Goal: Task Accomplishment & Management: Contribute content

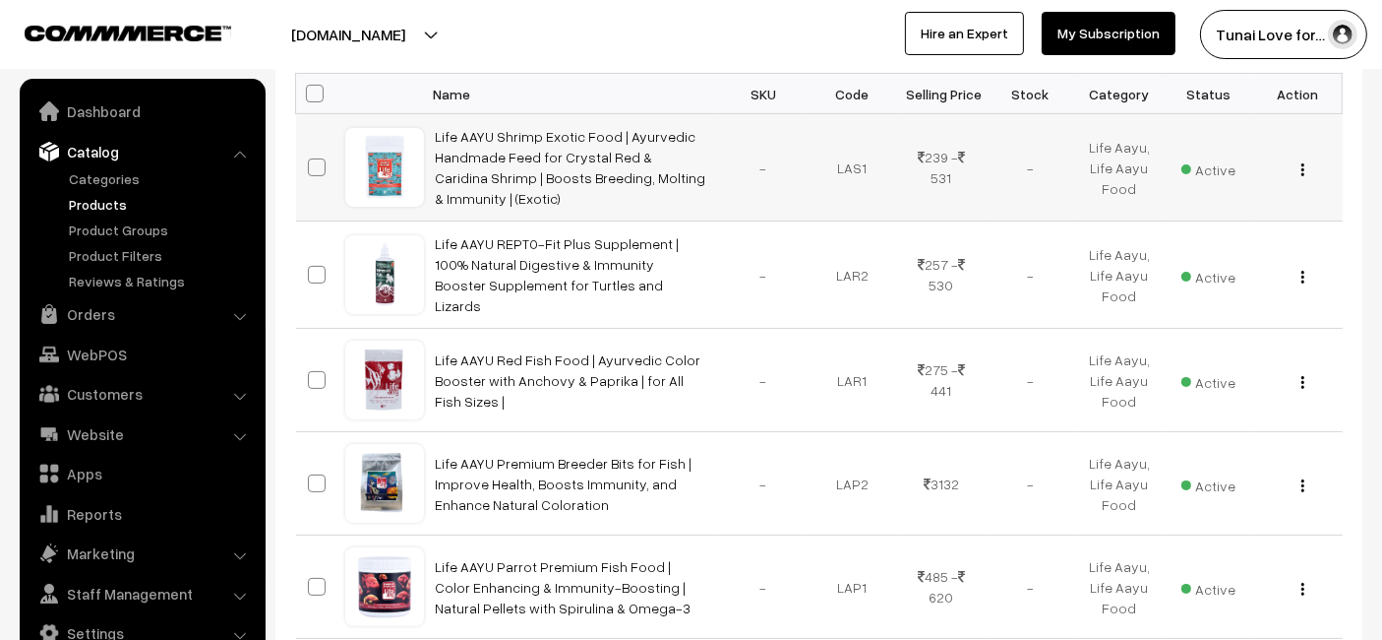
scroll to position [218, 0]
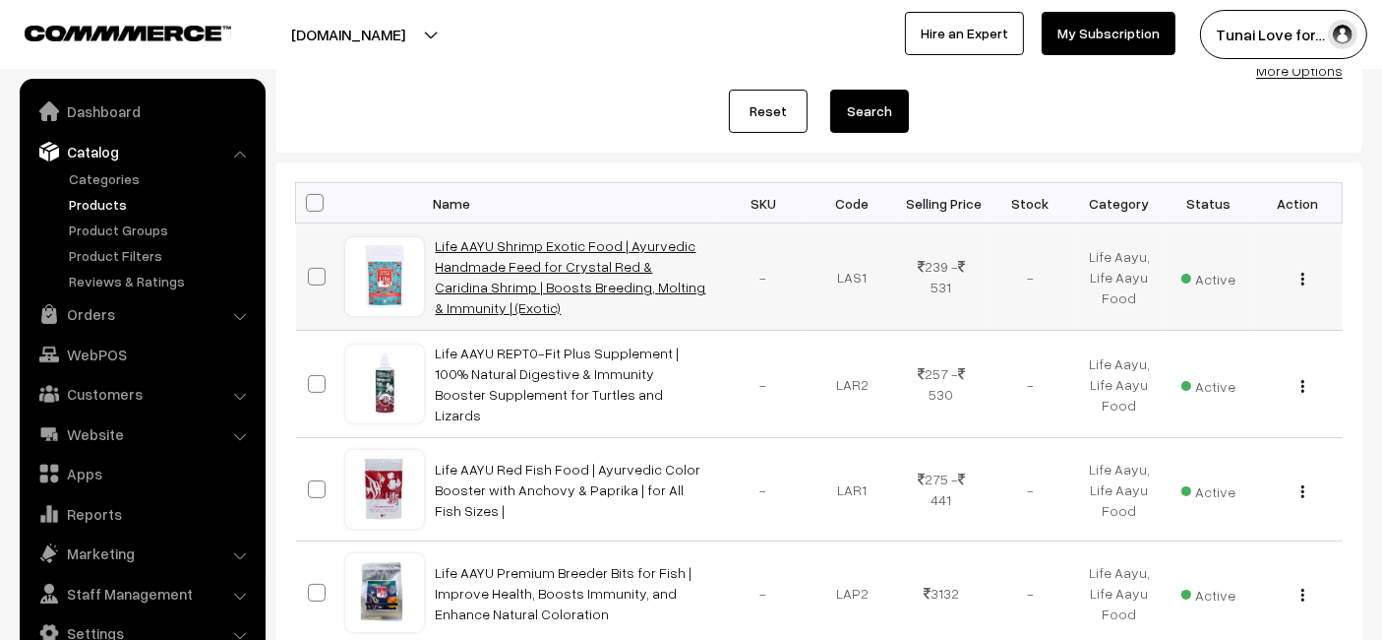
click at [572, 290] on link "Life AAYU Shrimp Exotic Food | Ayurvedic Handmade Feed for Crystal Red & Caridi…" at bounding box center [571, 276] width 271 height 79
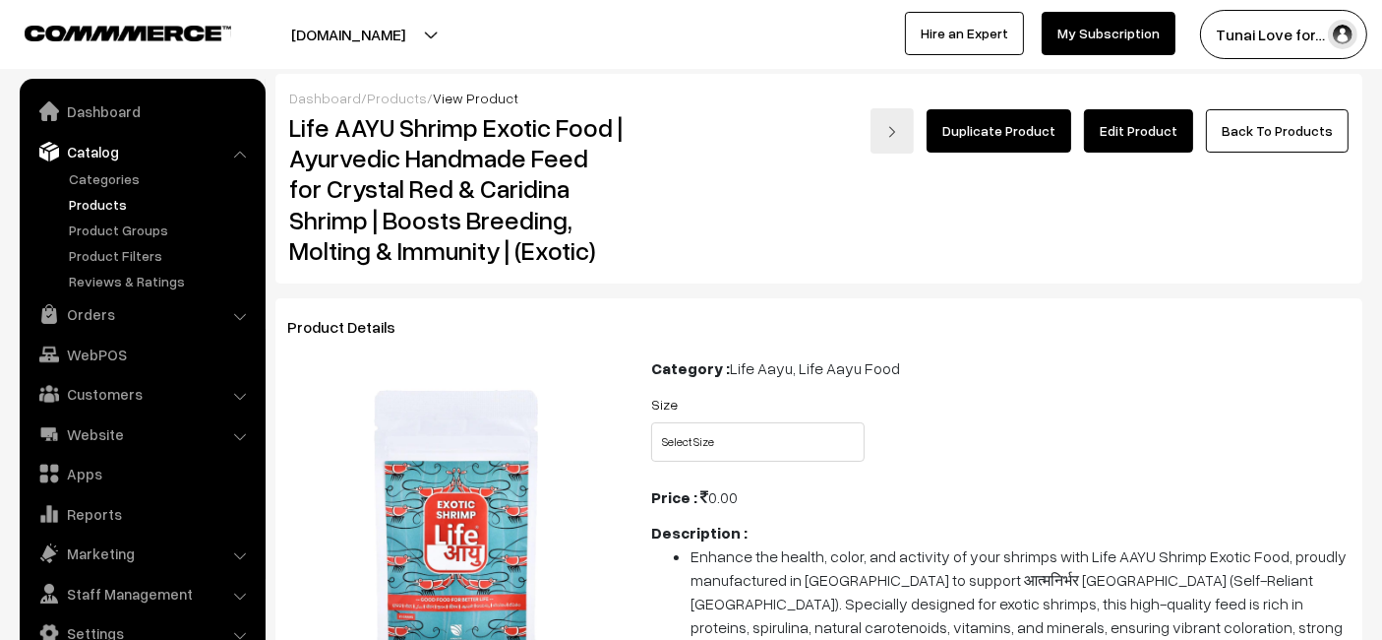
click at [703, 464] on div "Size Select Size 15gms 30gms" at bounding box center [1001, 433] width 729 height 82
click at [710, 457] on select "Select Size 15gms 30gms" at bounding box center [757, 441] width 213 height 39
select select "LAS1_Y13"
click at [651, 422] on select "Select Size 15gms 30gms" at bounding box center [757, 441] width 213 height 39
click at [731, 440] on select "Select Size 15gms 30gms" at bounding box center [757, 441] width 213 height 39
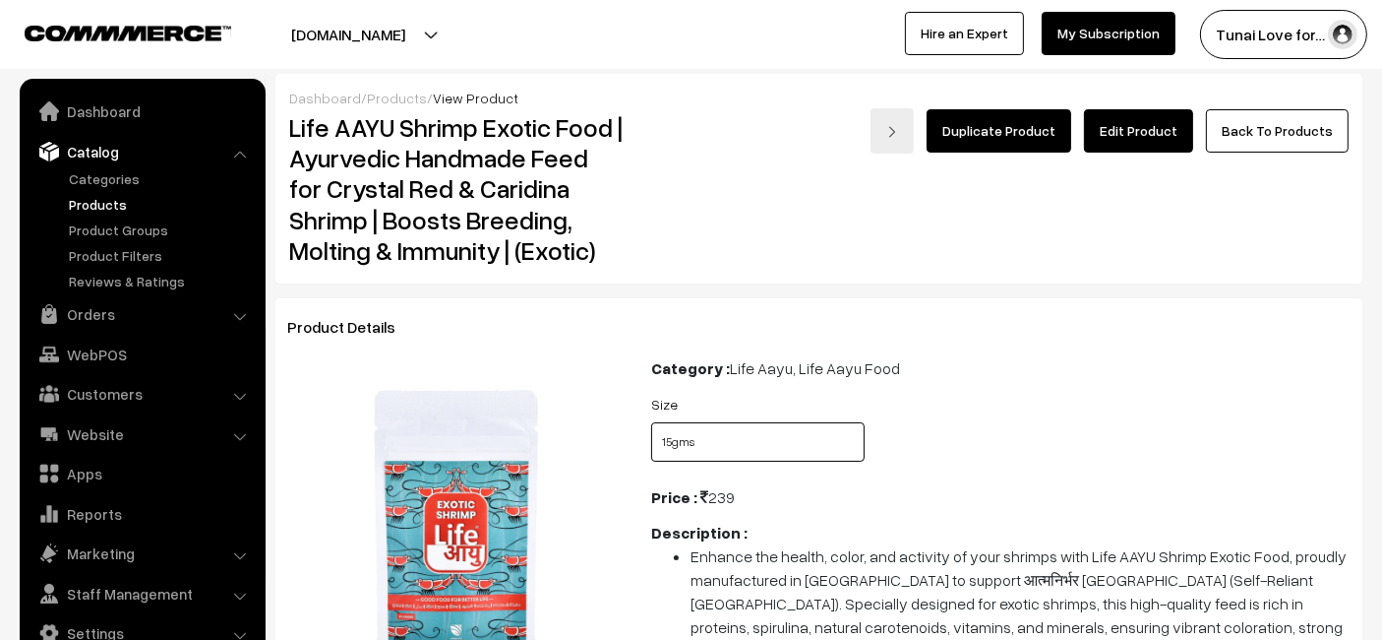
select select "LAS1_EV7"
click at [651, 422] on select "Select Size 15gms 30gms" at bounding box center [757, 441] width 213 height 39
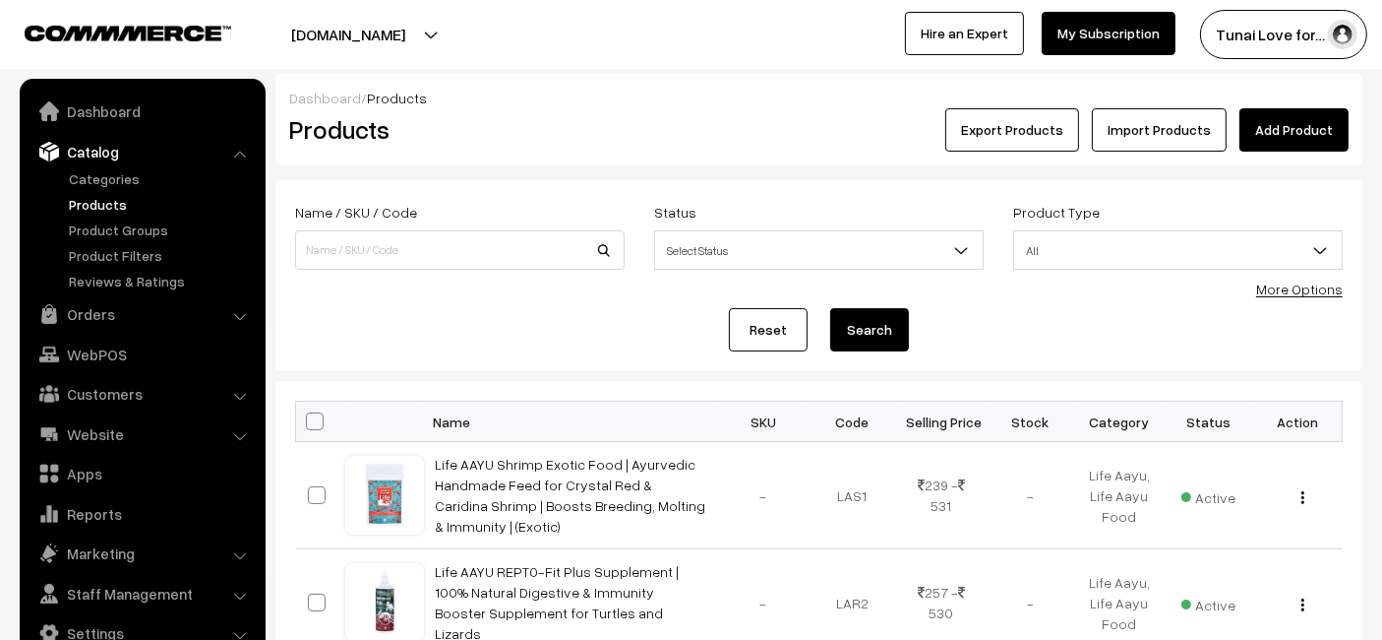
click at [1270, 117] on link "Add Product" at bounding box center [1294, 129] width 109 height 43
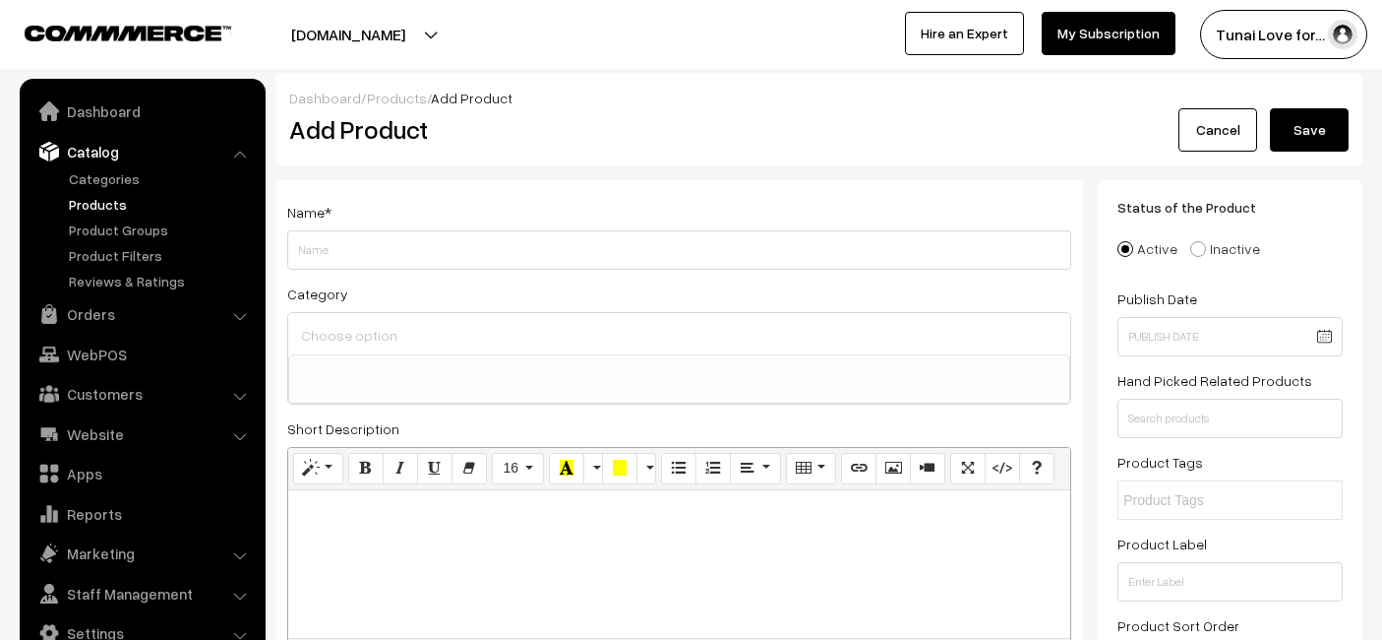
select select
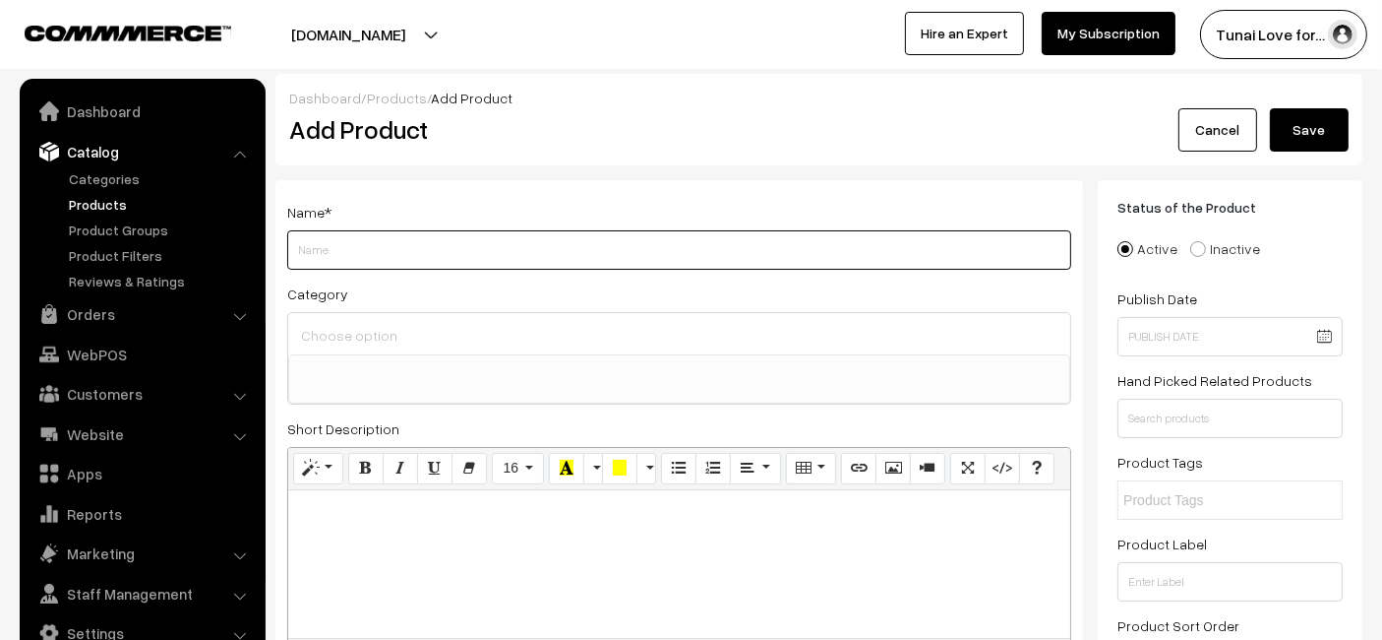
click at [583, 243] on input "Weight" at bounding box center [679, 249] width 784 height 39
paste input "Life AAYU Shrimp Regular Food | Ayurvedic Soft Pellets | Boosts Breeding, Molti…"
click at [794, 244] on input "Life AAYU Shrimp Regular Food | Ayurvedic Soft Pellets | Boosts Breeding, Molti…" at bounding box center [679, 249] width 784 height 39
type input "Life AAYU Shrimp Regular Food | Ayurvedic Soft Pellets | Boosts Breeding, Molti…"
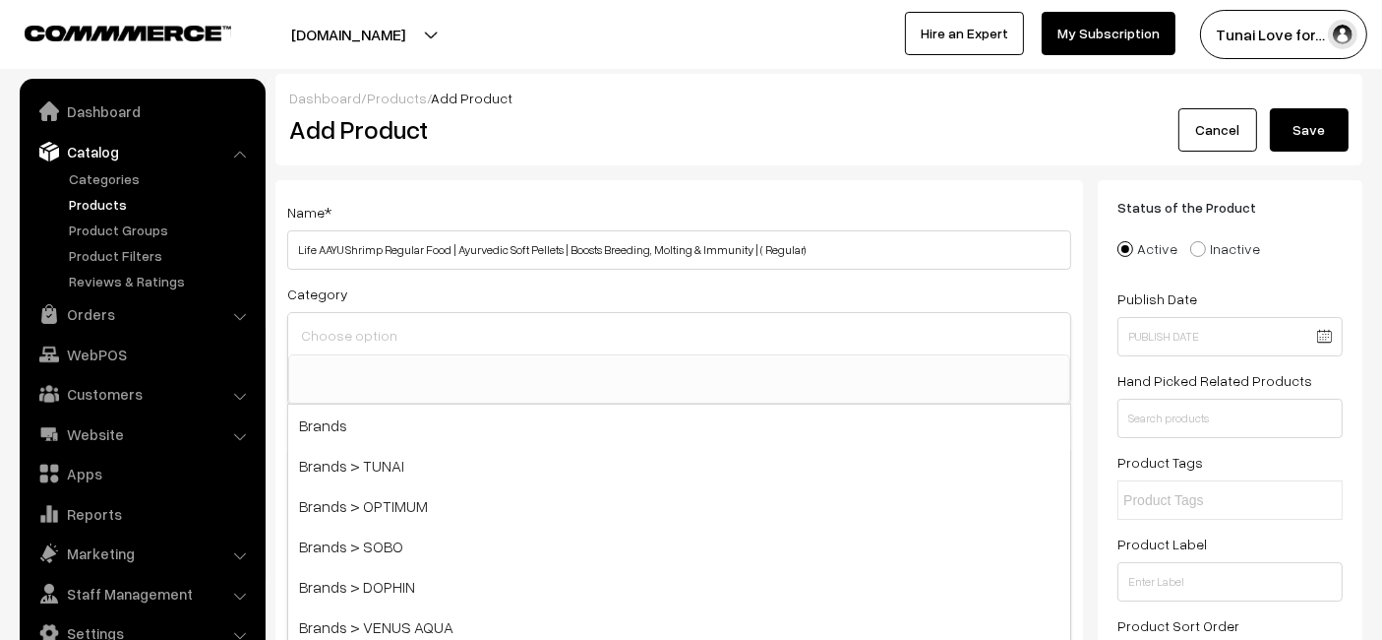
click at [460, 342] on input at bounding box center [679, 335] width 766 height 29
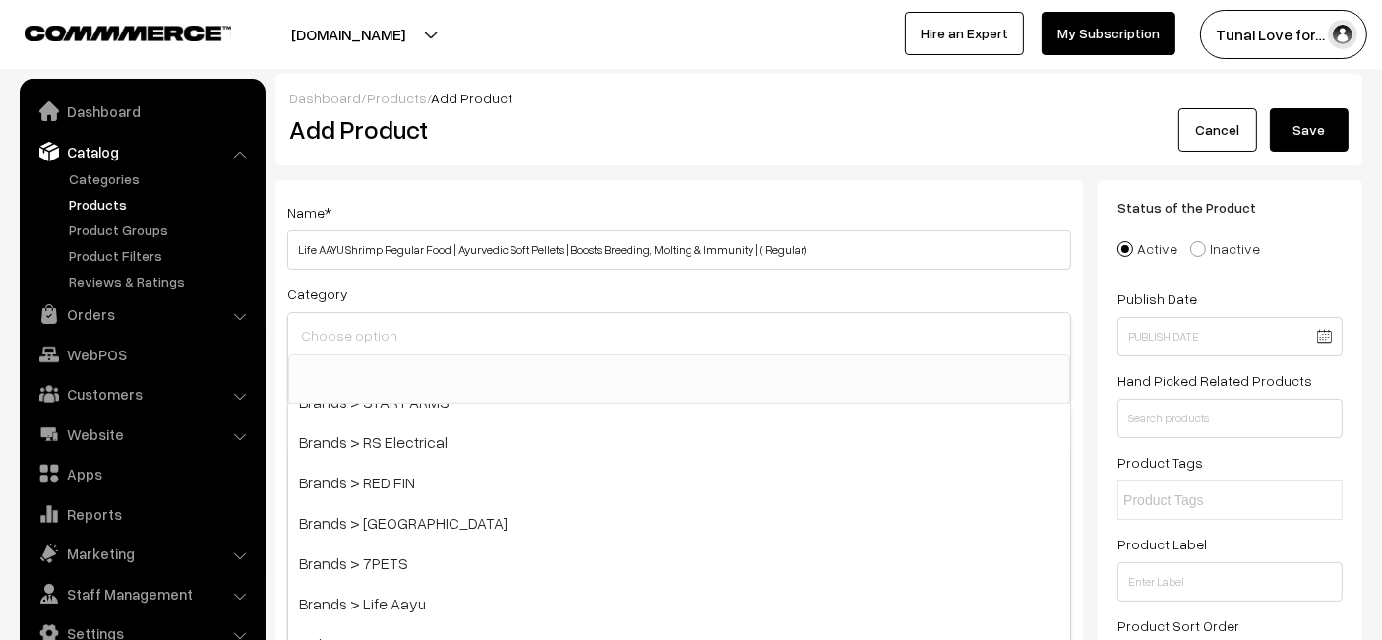
scroll to position [328, 0]
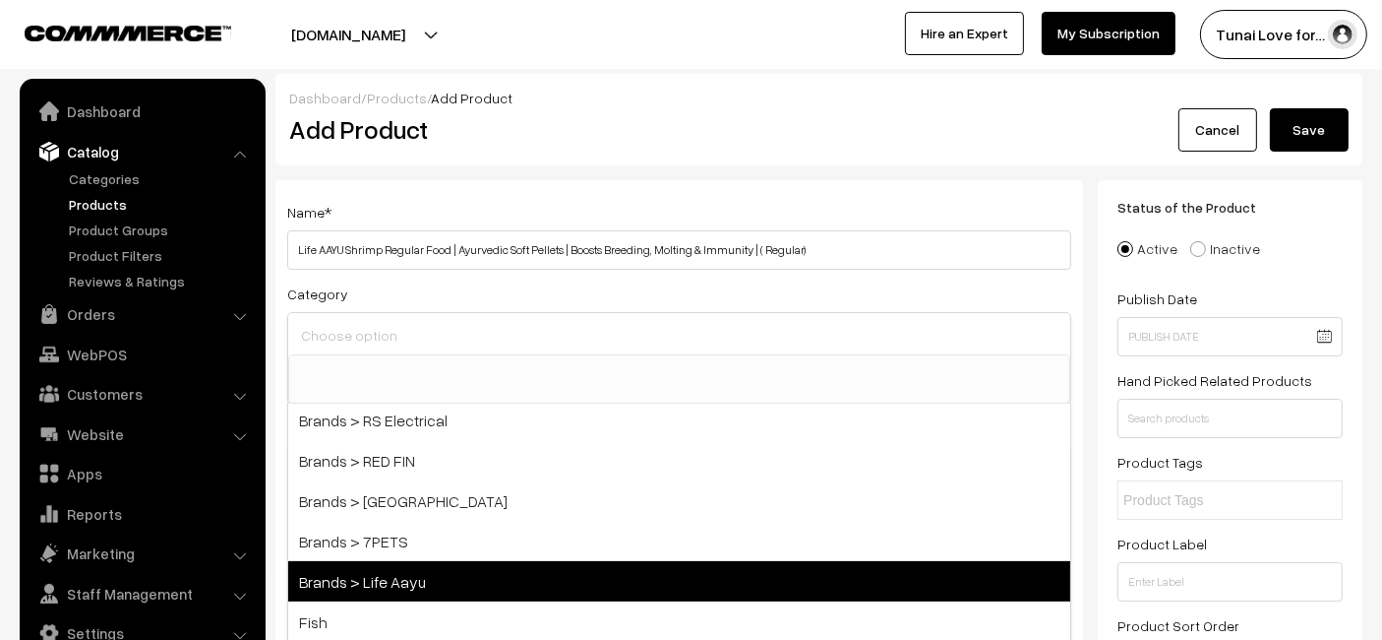
click at [427, 568] on span "Brands > Life Aayu" at bounding box center [679, 581] width 782 height 40
select select "48"
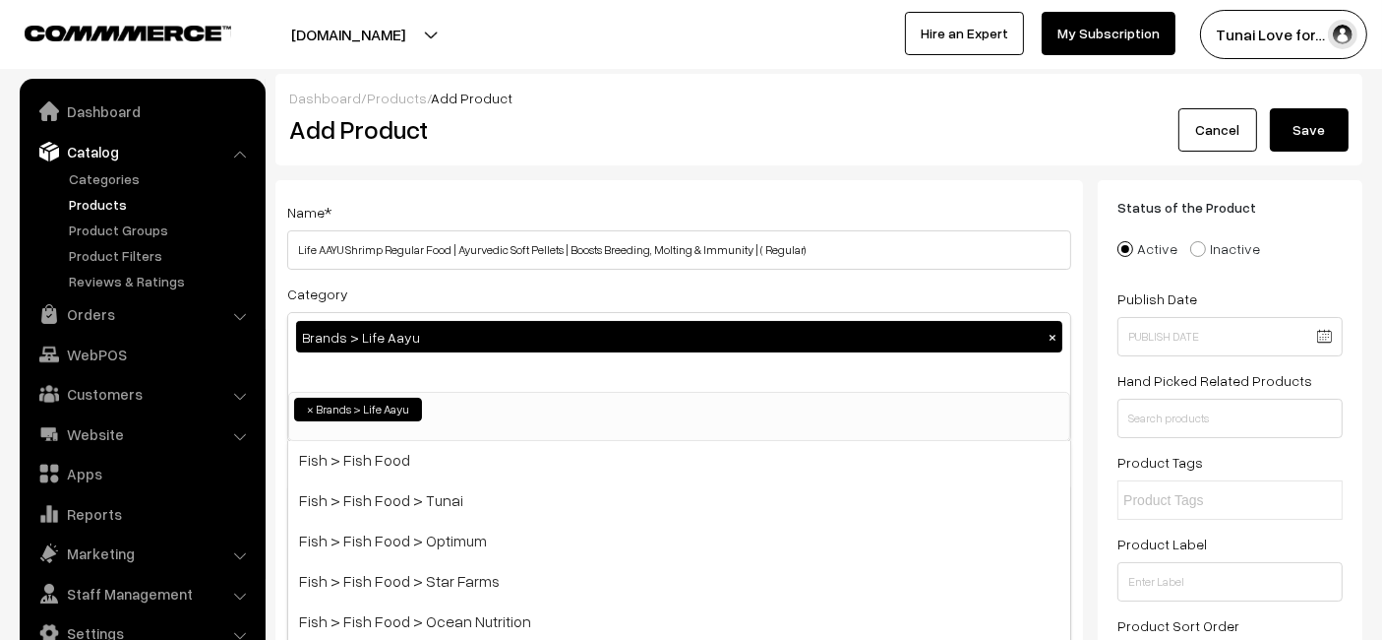
scroll to position [655, 0]
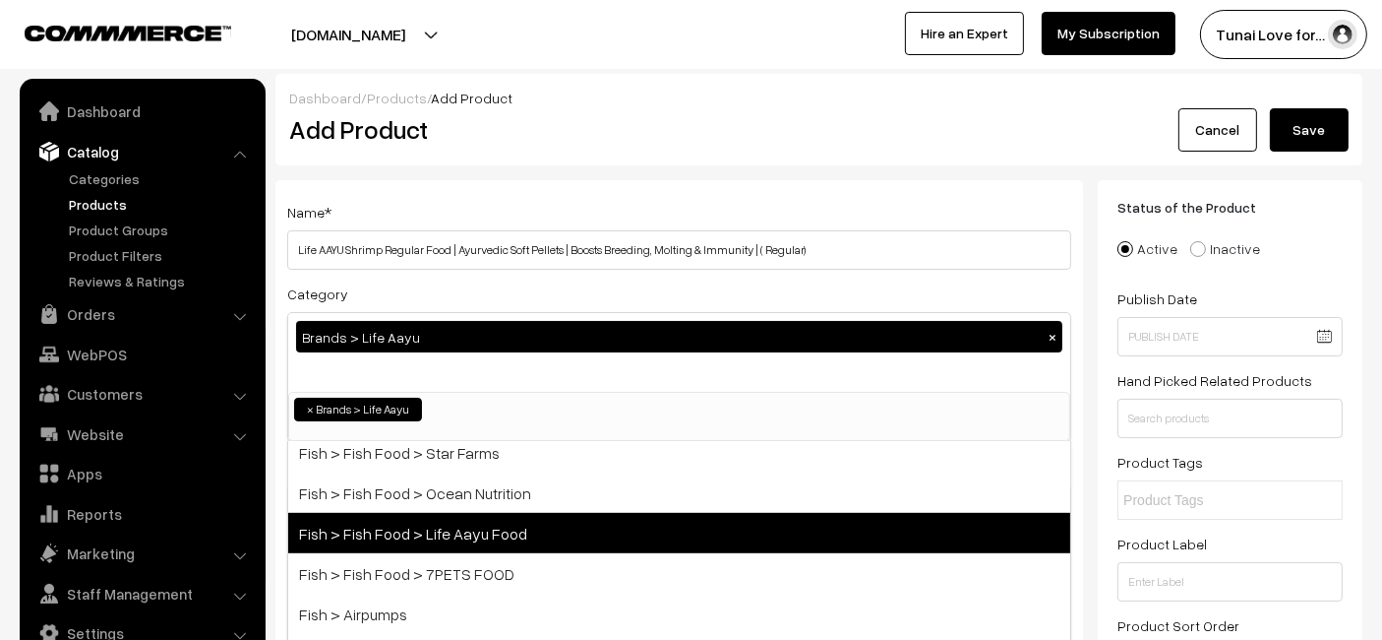
click at [435, 525] on span "Fish > Fish Food > Life Aayu Food" at bounding box center [679, 533] width 782 height 40
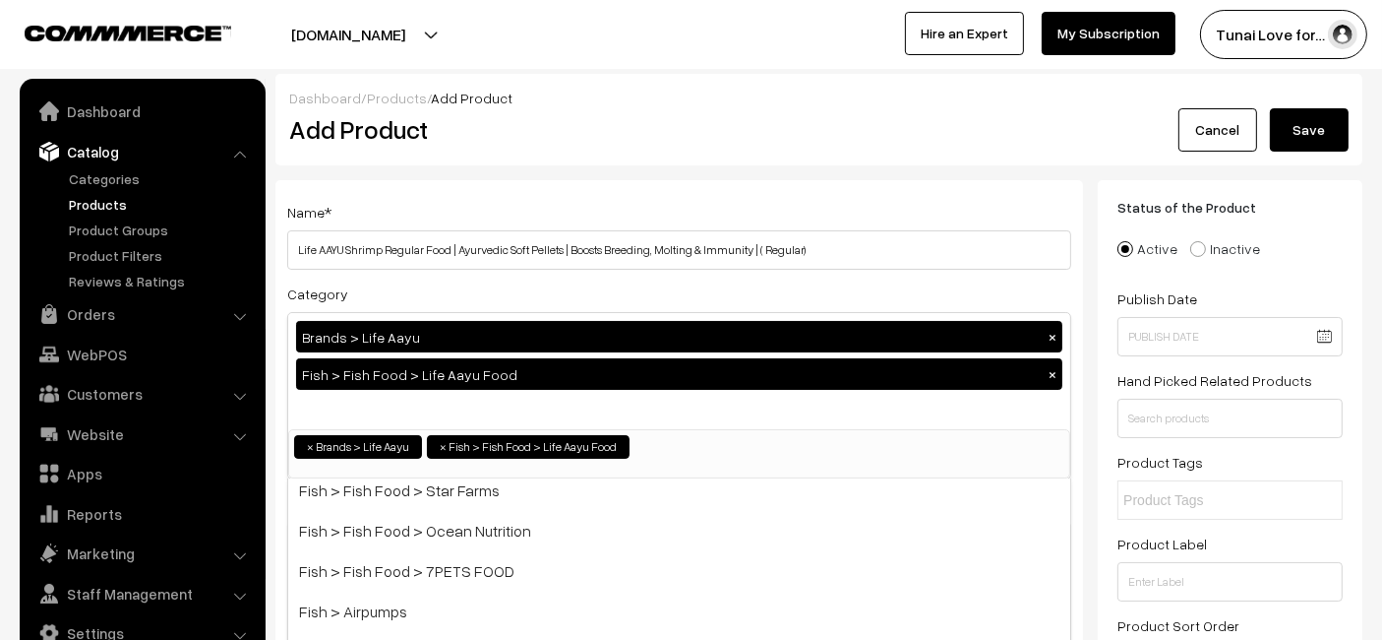
click at [680, 137] on h2 "Add Product" at bounding box center [682, 129] width 787 height 30
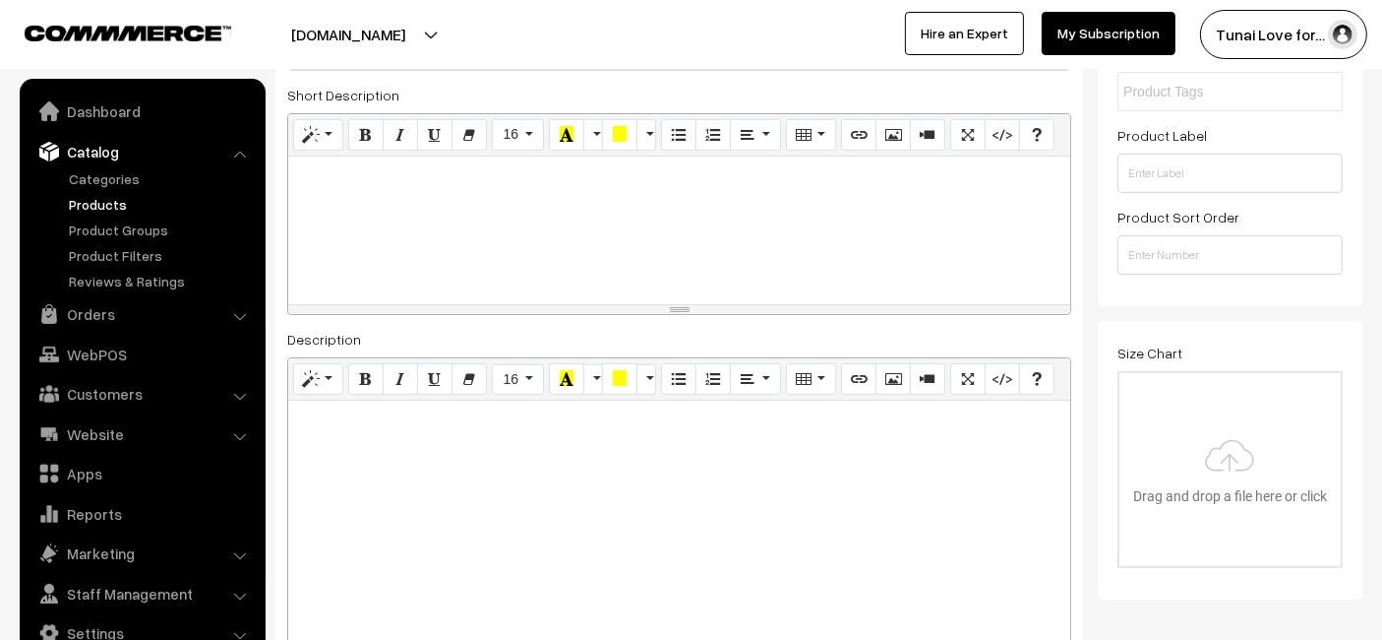
scroll to position [546, 0]
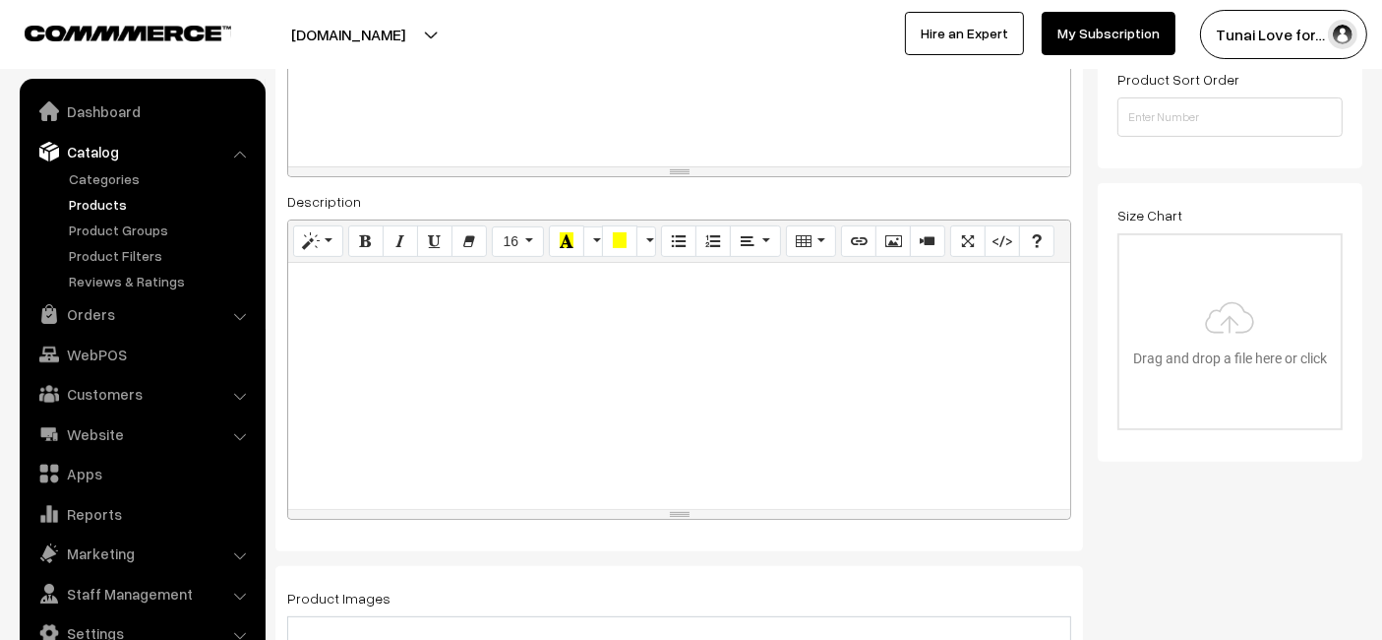
click at [522, 386] on div at bounding box center [679, 386] width 782 height 246
paste div
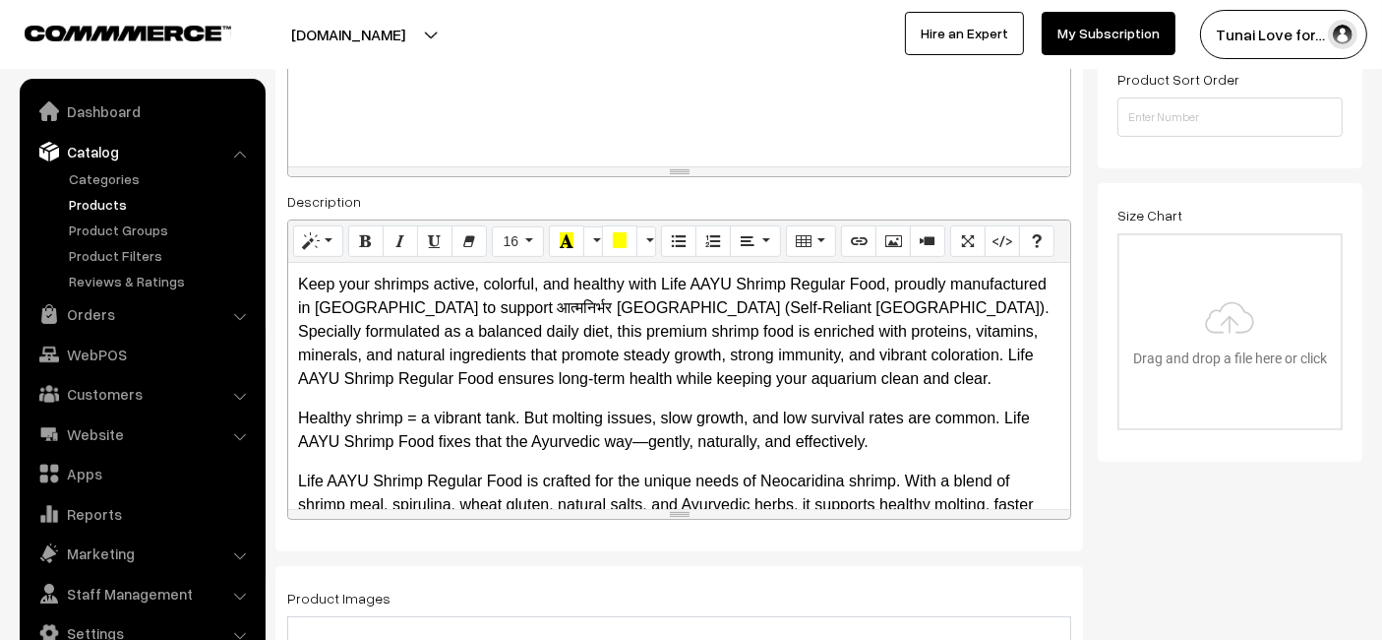
click at [509, 327] on p "Keep your shrimps active, colorful, and healthy with Life AAYU Shrimp Regular F…" at bounding box center [679, 332] width 762 height 118
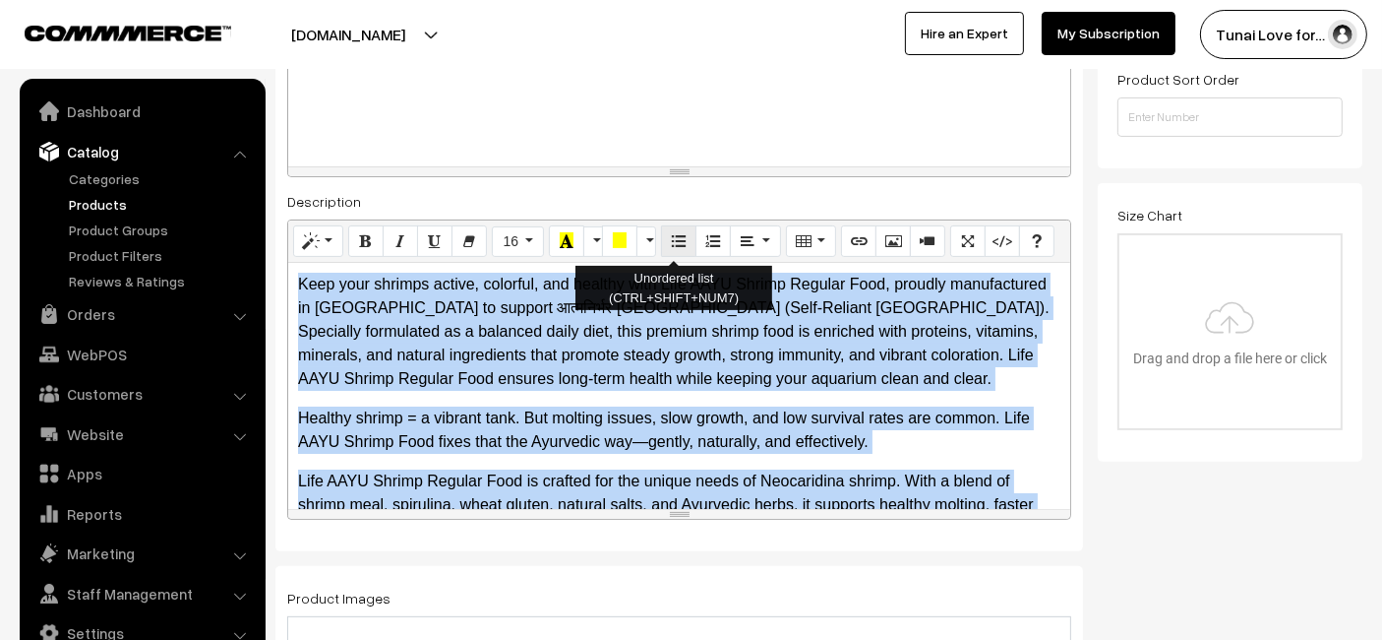
click at [686, 239] on button "Unordered list (CTRL+SHIFT+NUM7)" at bounding box center [678, 240] width 35 height 31
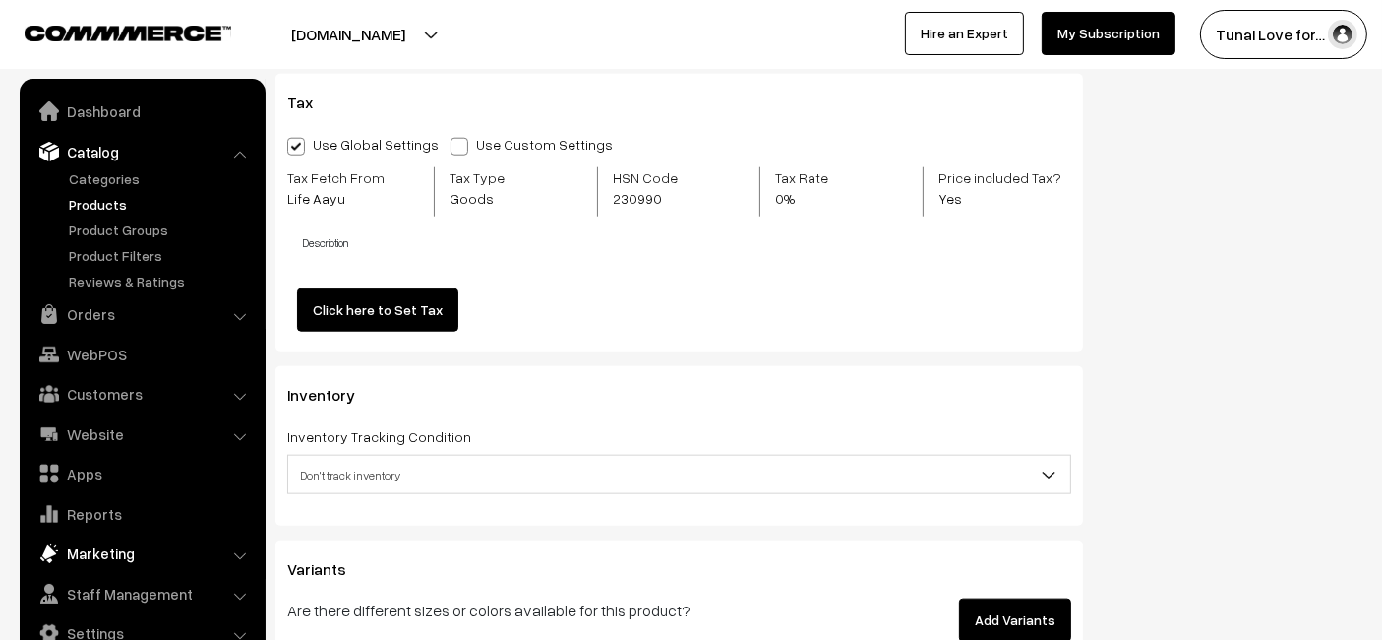
scroll to position [2186, 0]
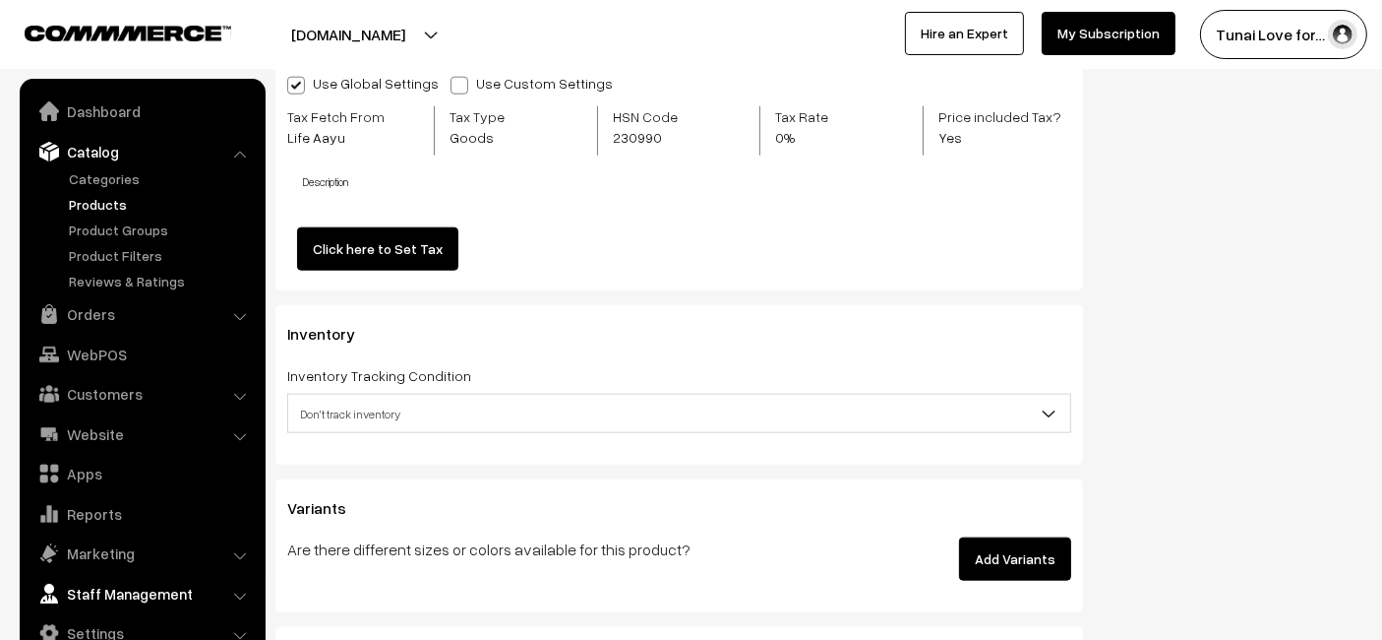
click at [152, 586] on link "Staff Management" at bounding box center [142, 593] width 234 height 35
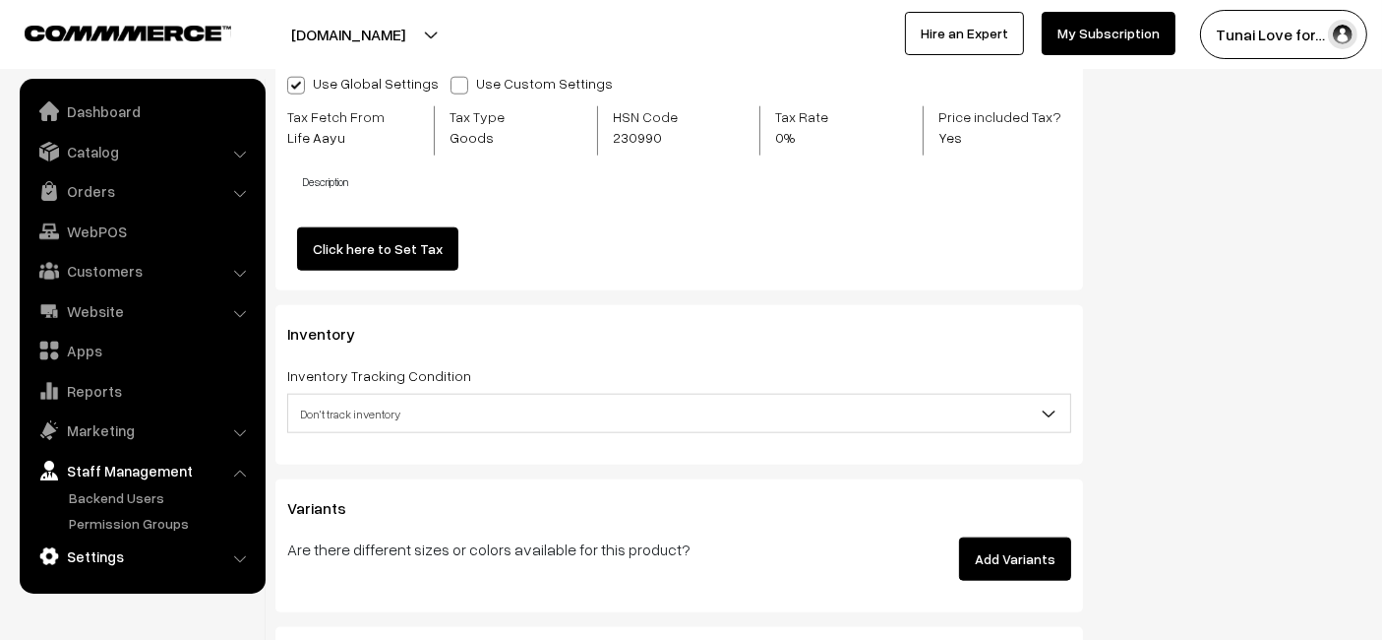
click at [152, 557] on link "Settings" at bounding box center [142, 555] width 234 height 35
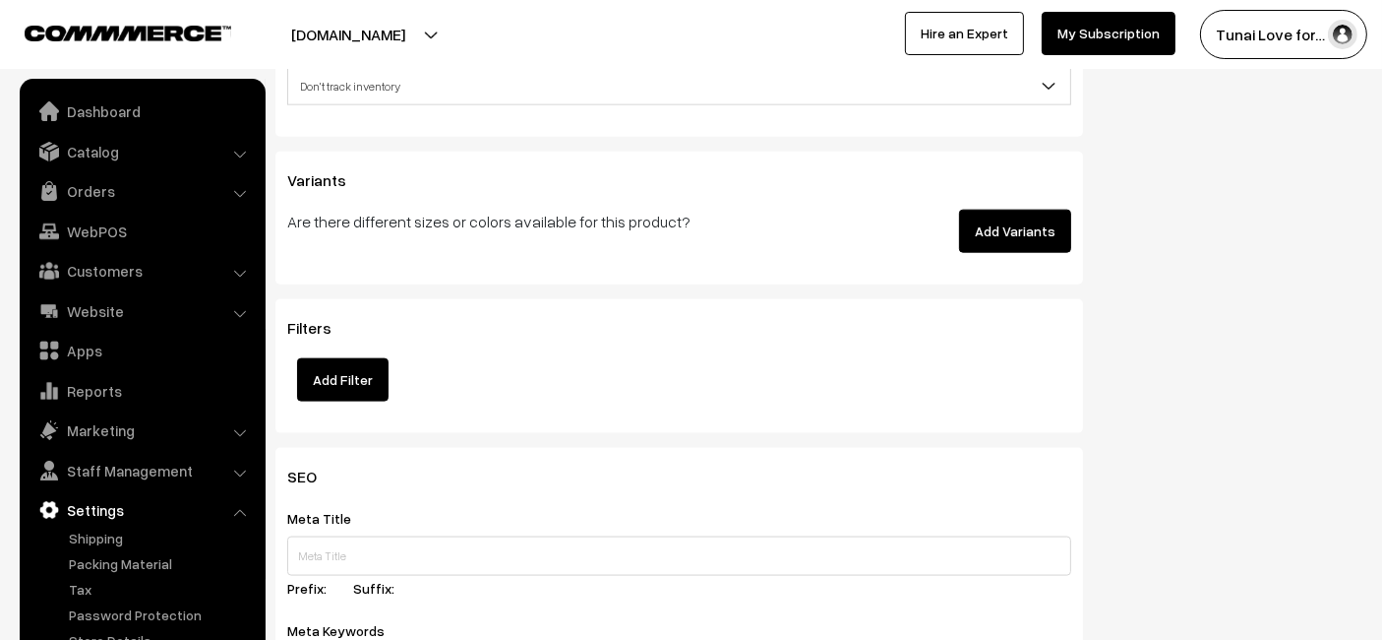
scroll to position [2623, 0]
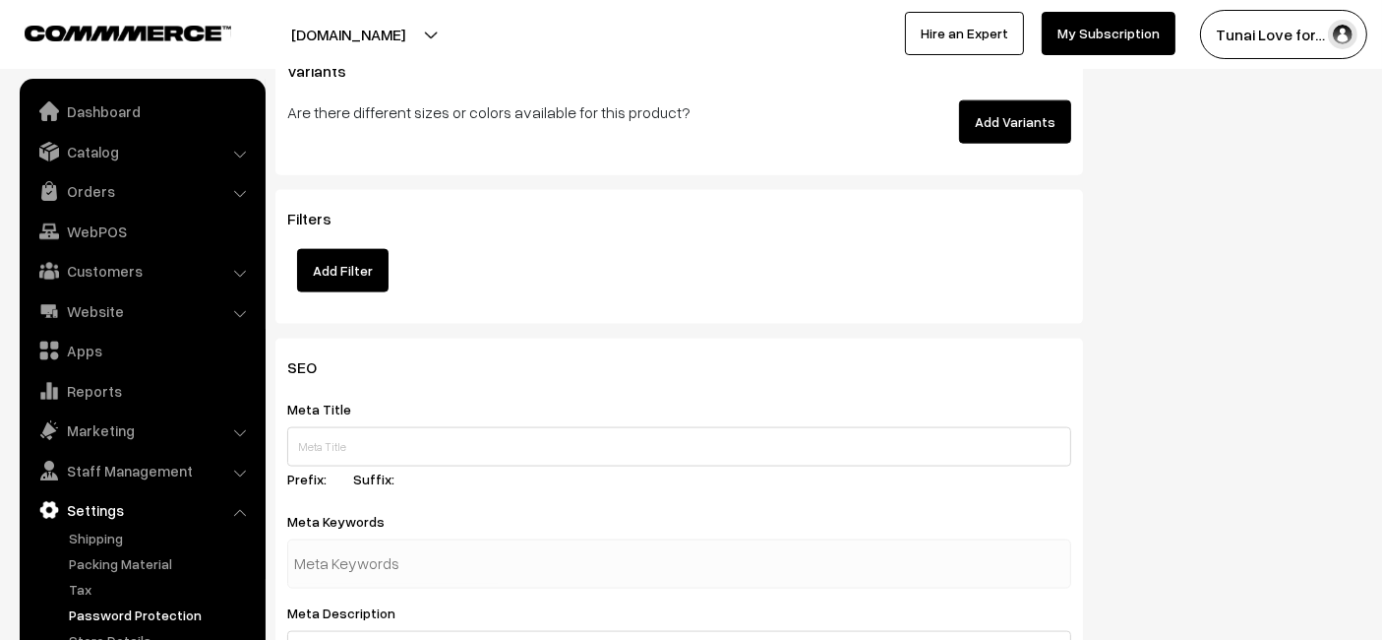
click at [87, 605] on ul "Shipping" at bounding box center [143, 601] width 236 height 149
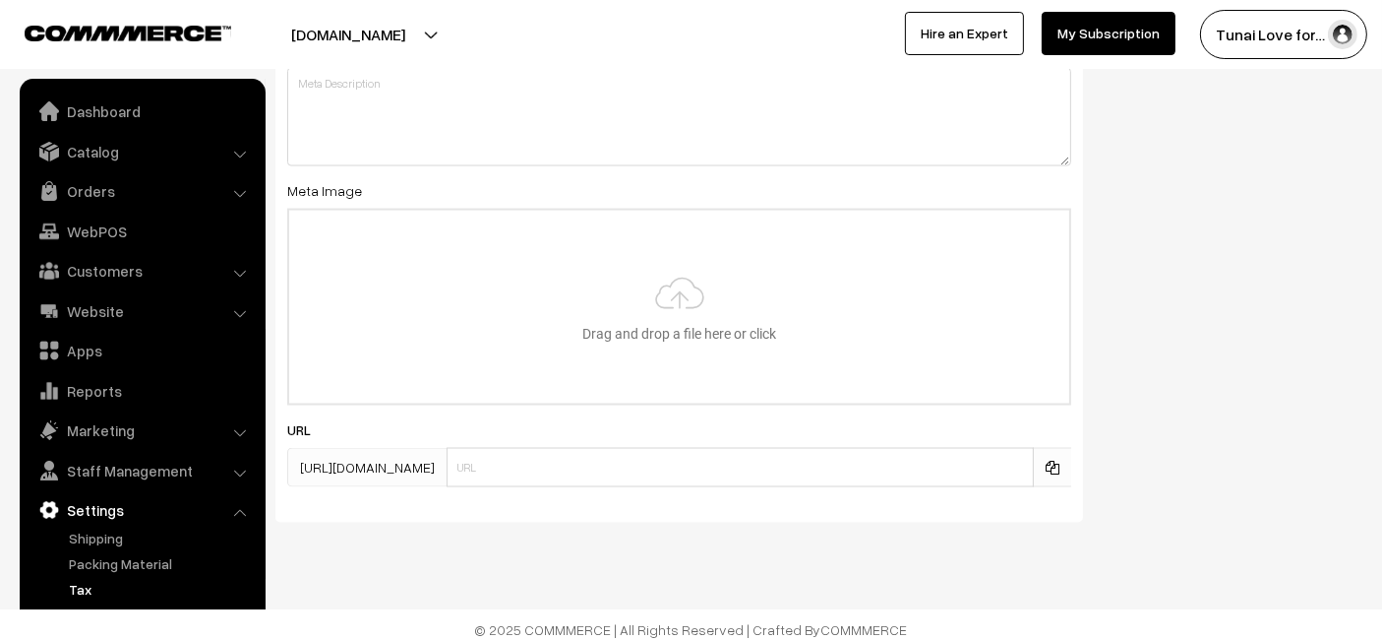
scroll to position [3191, 0]
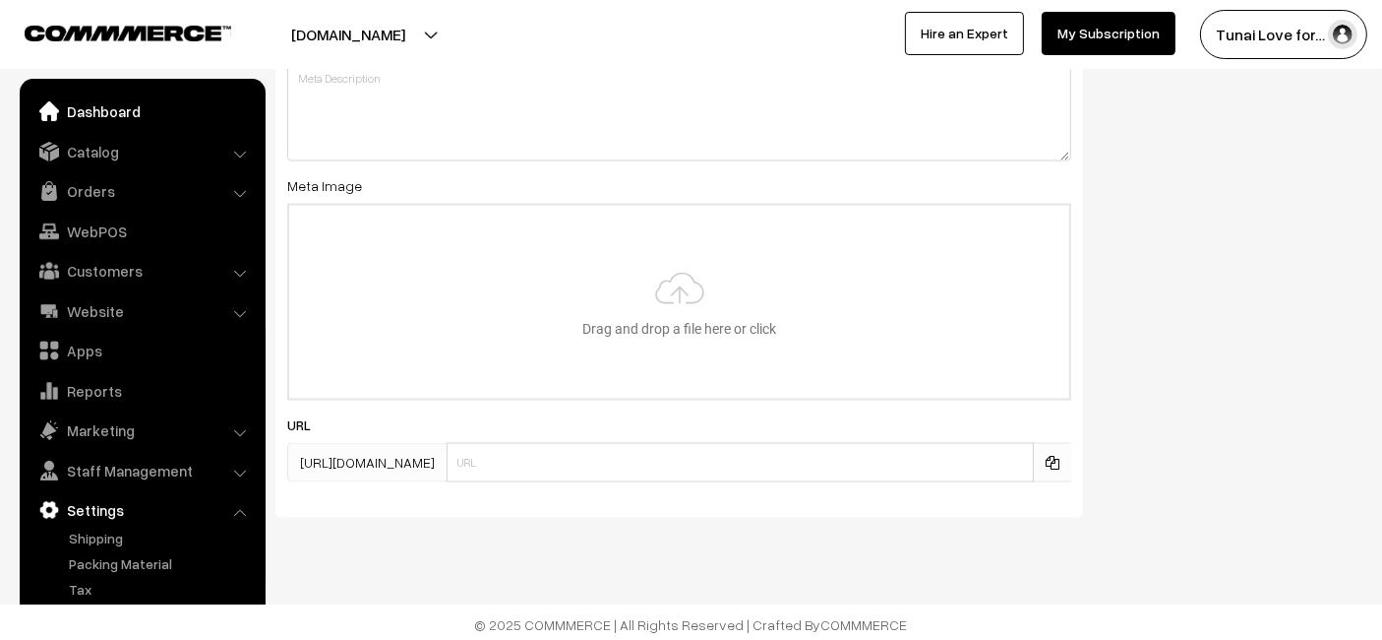
click at [125, 119] on link "Dashboard" at bounding box center [142, 110] width 234 height 35
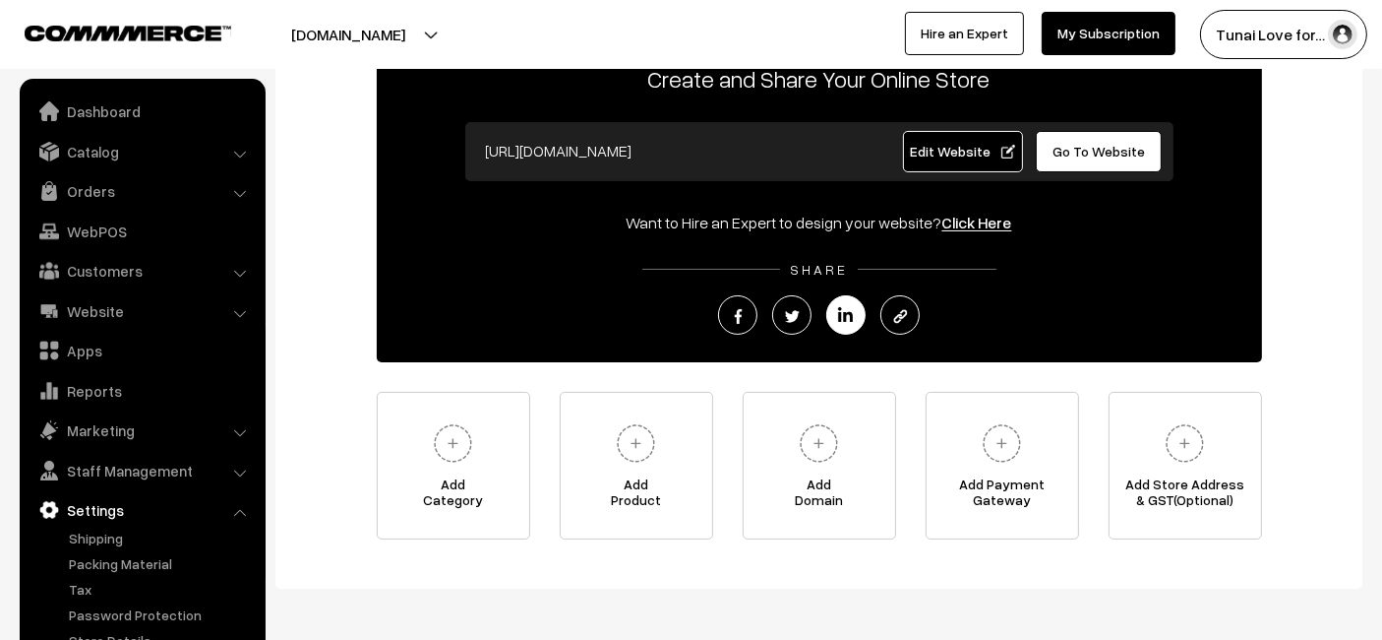
scroll to position [109, 0]
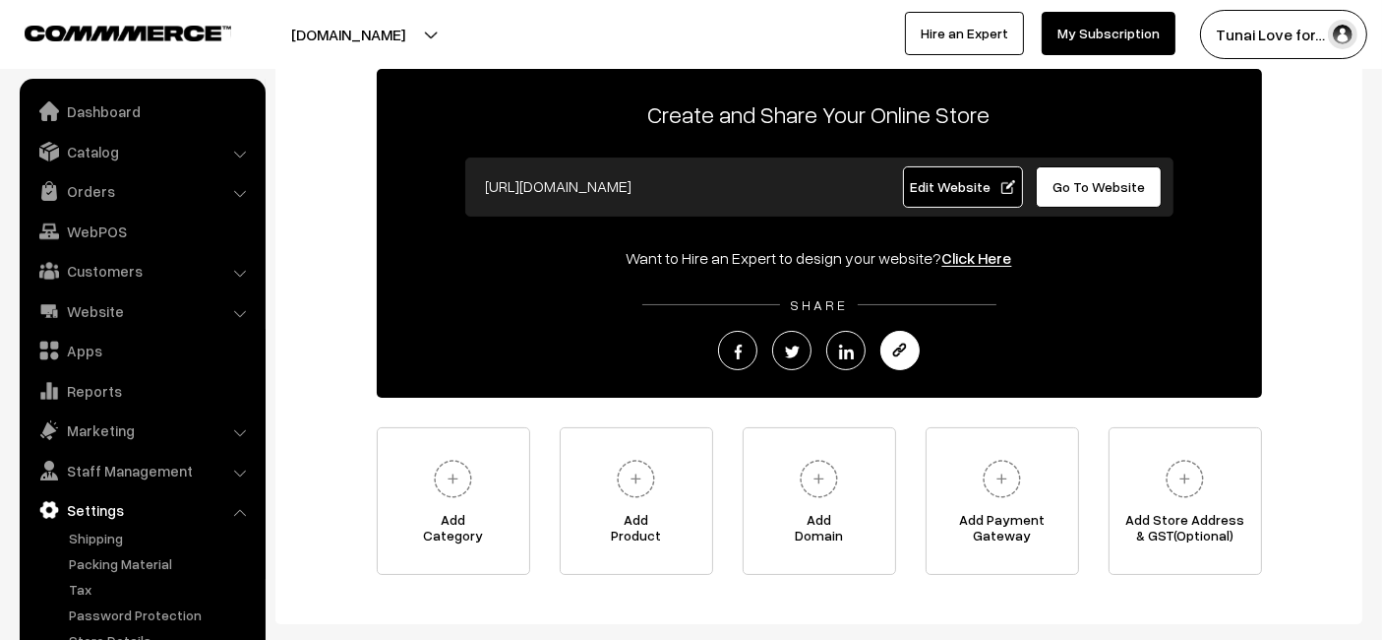
click at [893, 353] on img at bounding box center [900, 351] width 15 height 15
click at [841, 360] on link at bounding box center [845, 350] width 39 height 39
click at [742, 350] on img at bounding box center [738, 351] width 15 height 15
click at [159, 114] on link "Dashboard" at bounding box center [142, 110] width 234 height 35
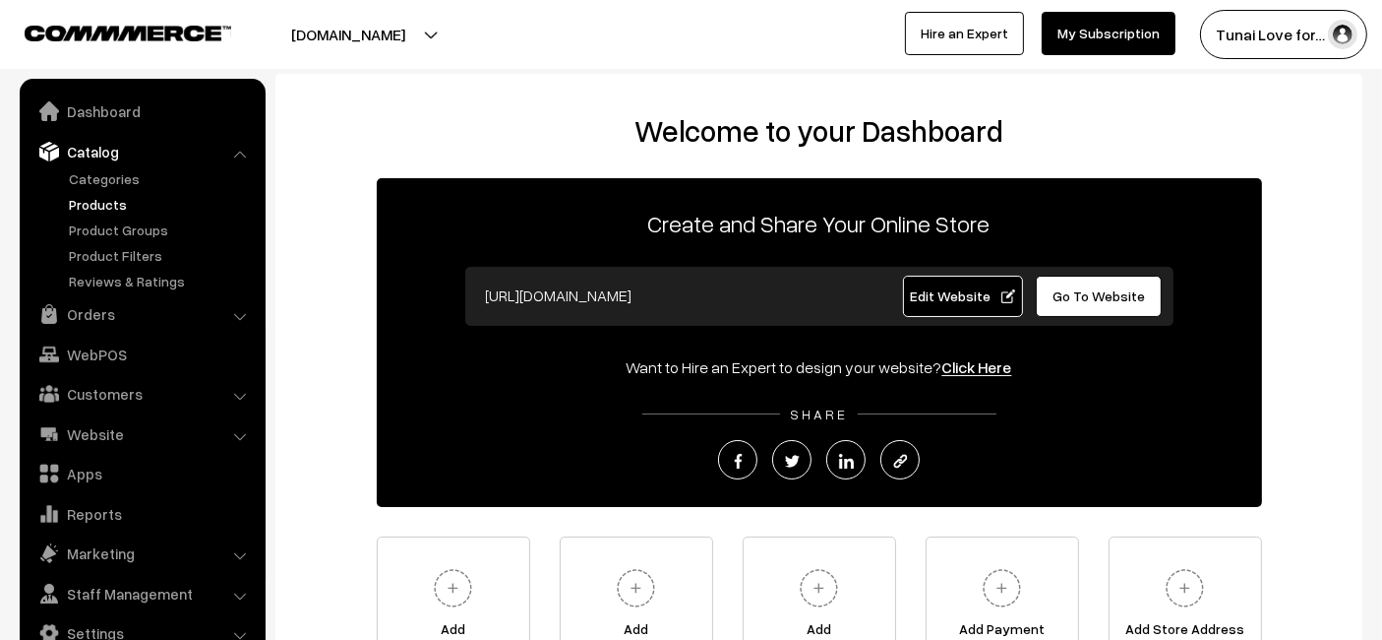
click at [132, 209] on link "Products" at bounding box center [161, 204] width 195 height 21
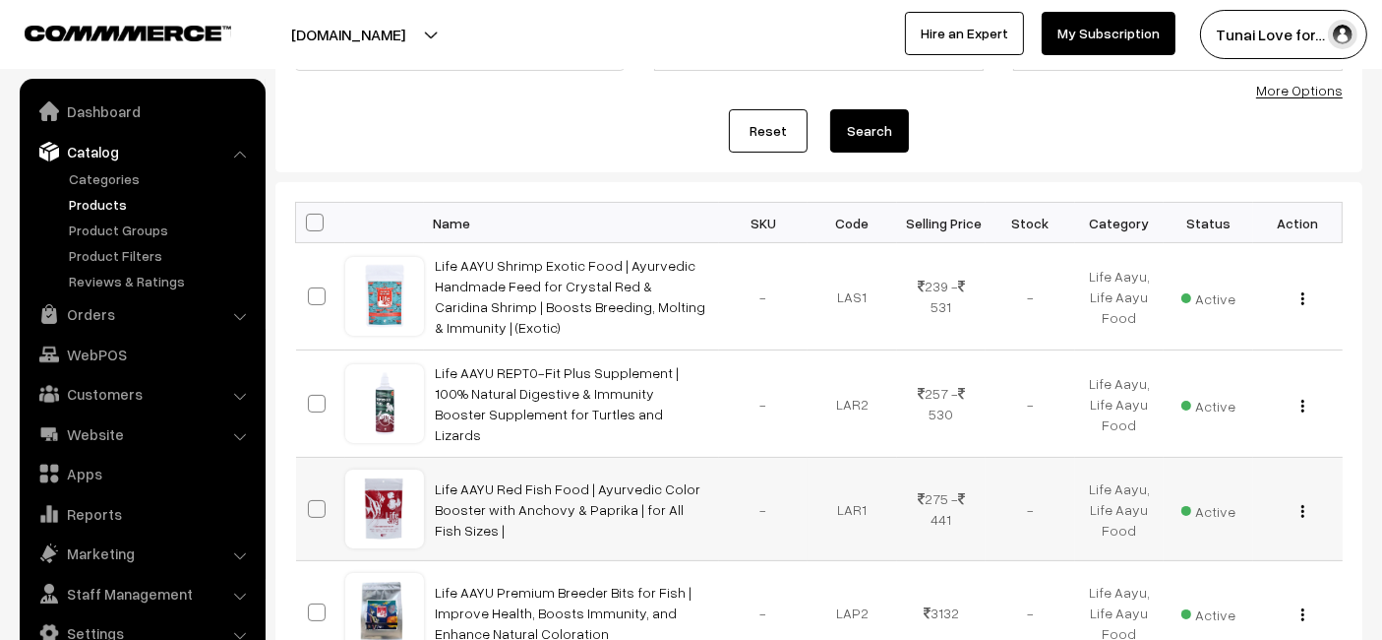
scroll to position [328, 0]
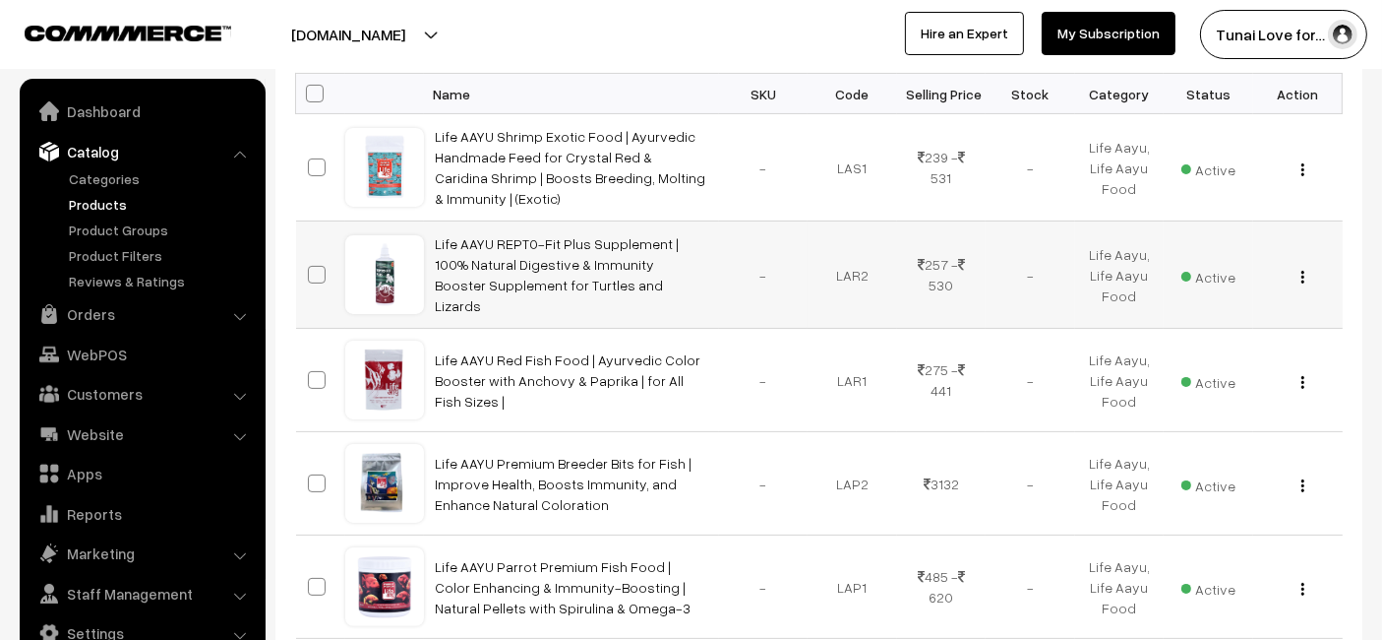
click at [525, 279] on td "Life AAYU REPT0-Fit Plus Supplement | 100% Natural Digestive & Immunity Booster…" at bounding box center [571, 274] width 295 height 107
click at [559, 251] on link "Life AAYU REPT0-Fit Plus Supplement | 100% Natural Digestive & Immunity Booster…" at bounding box center [558, 274] width 244 height 79
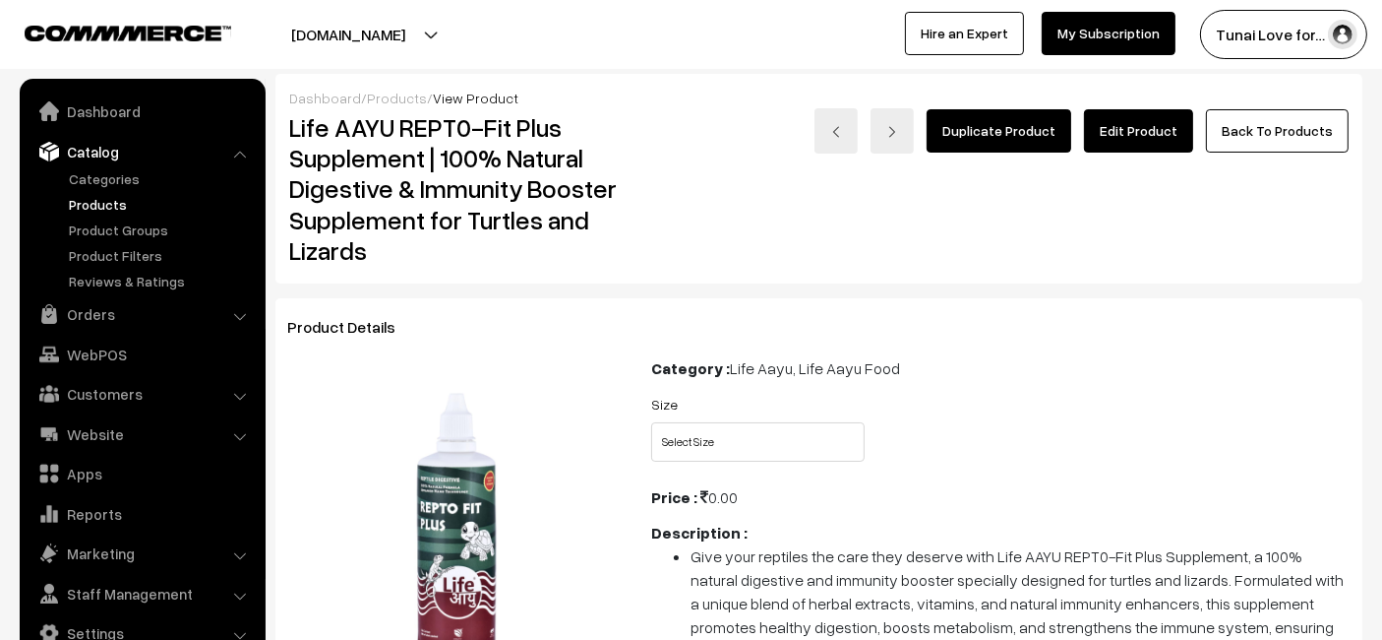
click at [1137, 119] on link "Edit Product" at bounding box center [1138, 130] width 109 height 43
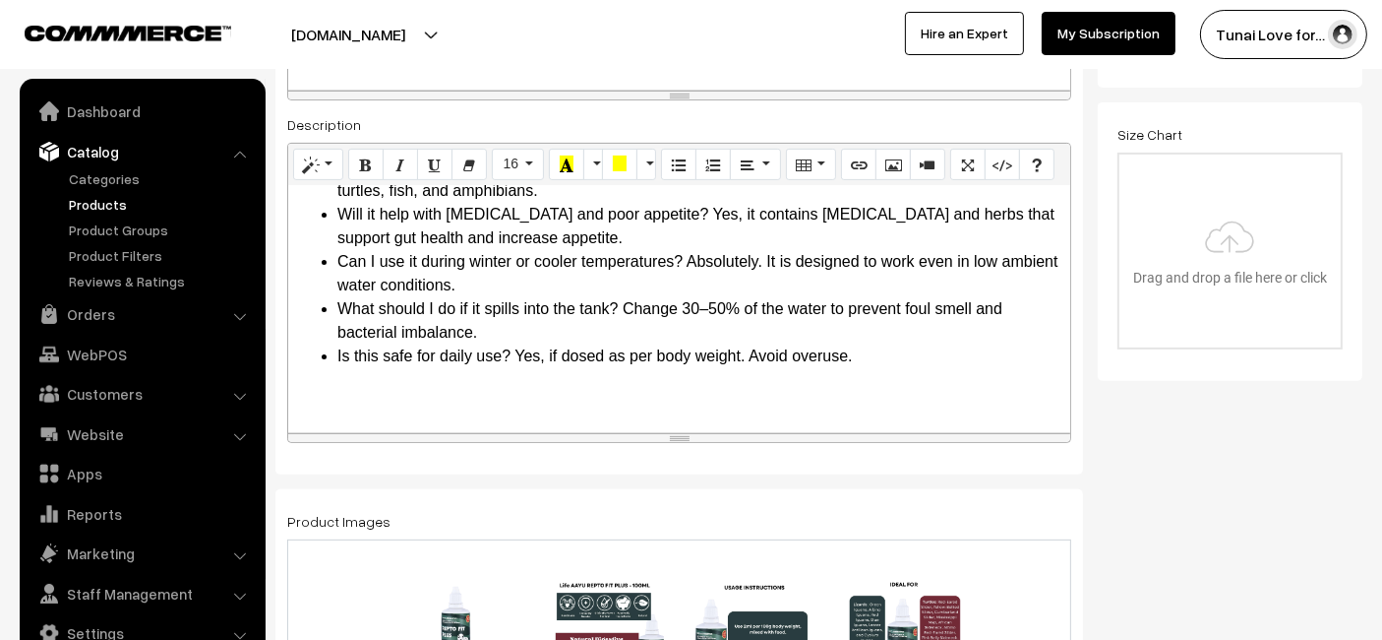
scroll to position [185, 0]
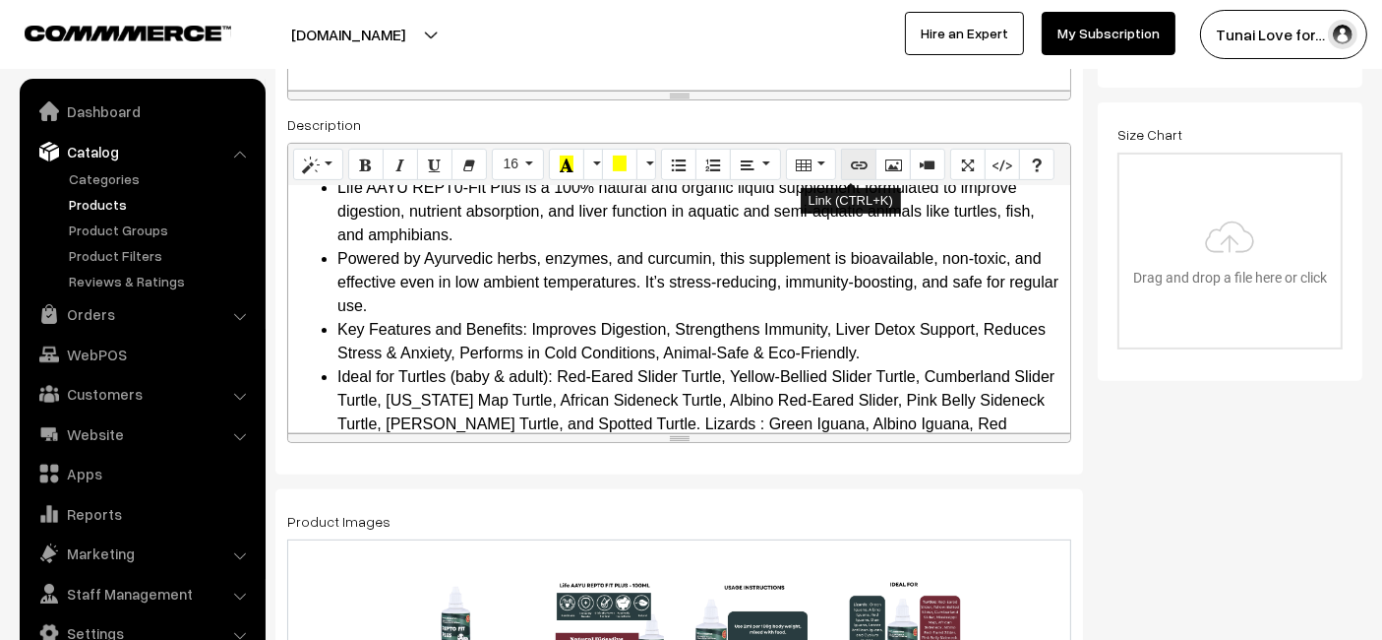
click at [863, 165] on button "Link (CTRL+K)" at bounding box center [858, 164] width 35 height 31
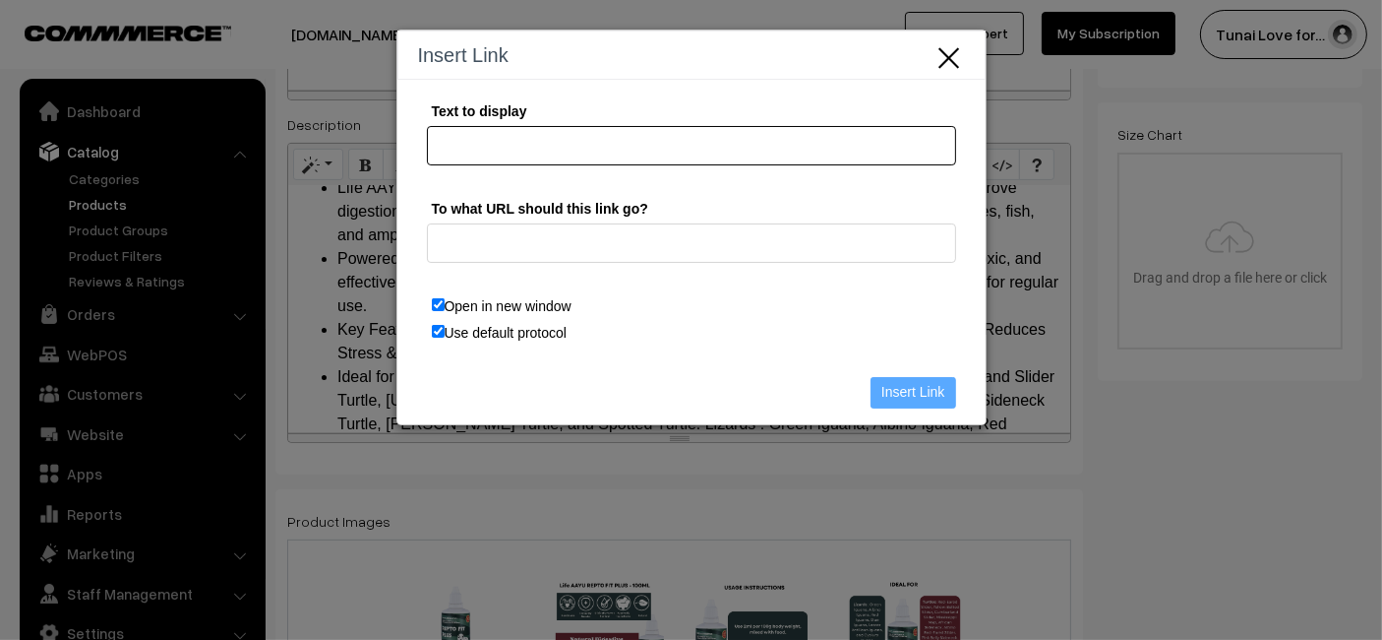
click at [521, 148] on input "Text to display" at bounding box center [691, 145] width 529 height 39
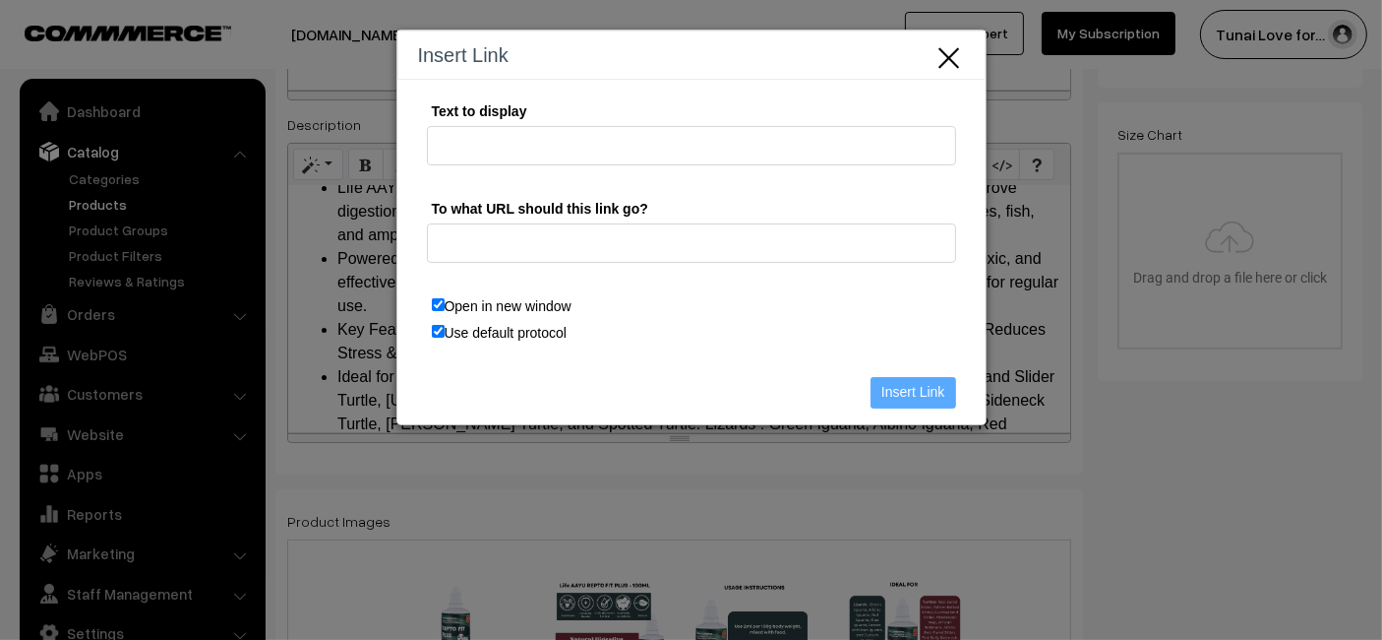
click at [958, 71] on icon "Close" at bounding box center [951, 55] width 30 height 32
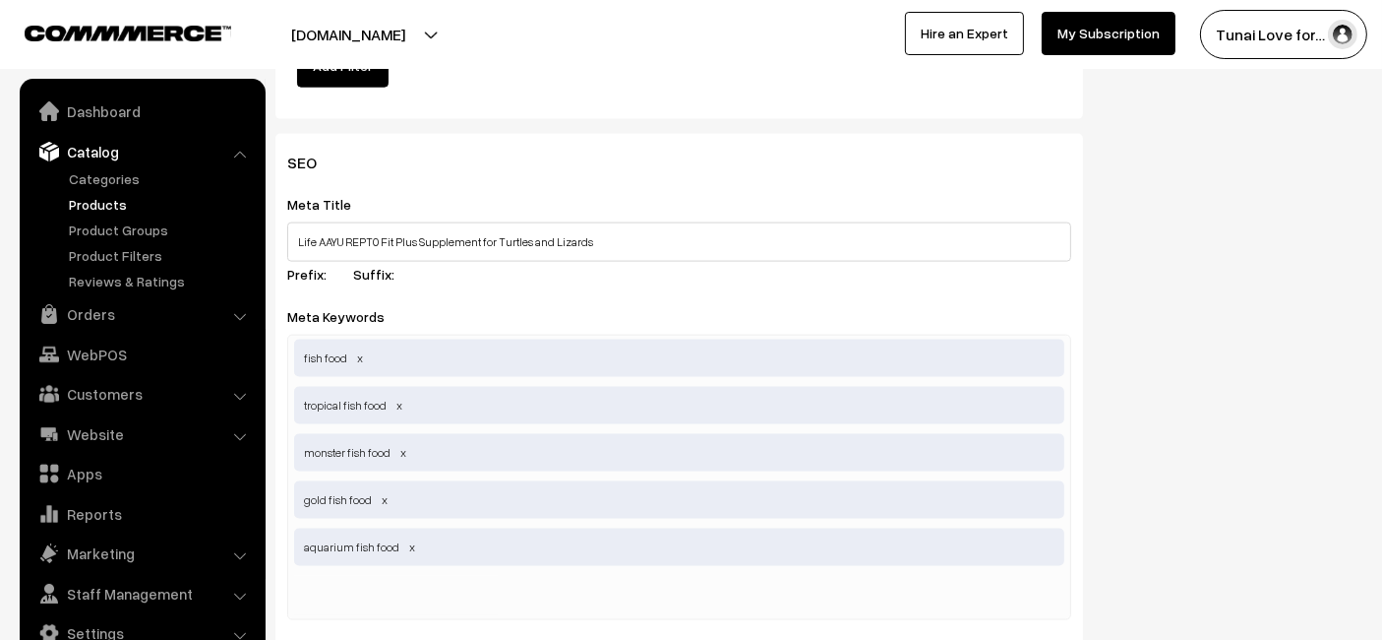
scroll to position [3357, 0]
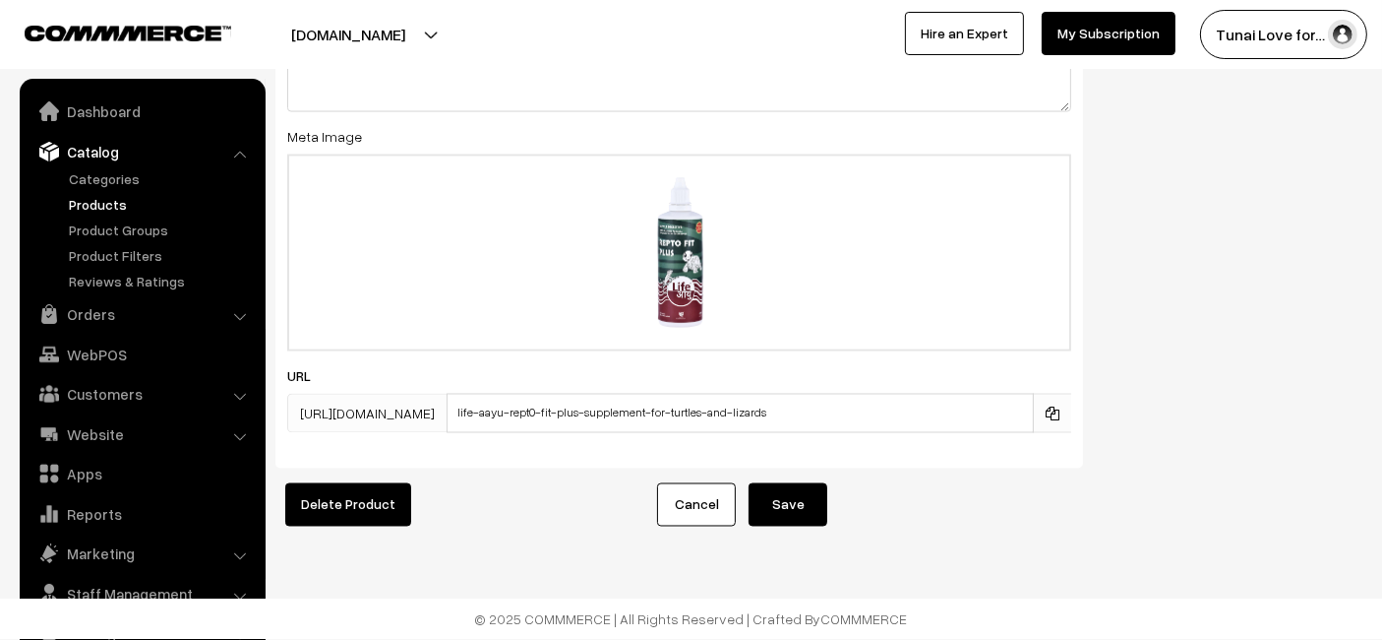
click at [784, 485] on button "Save" at bounding box center [788, 504] width 79 height 43
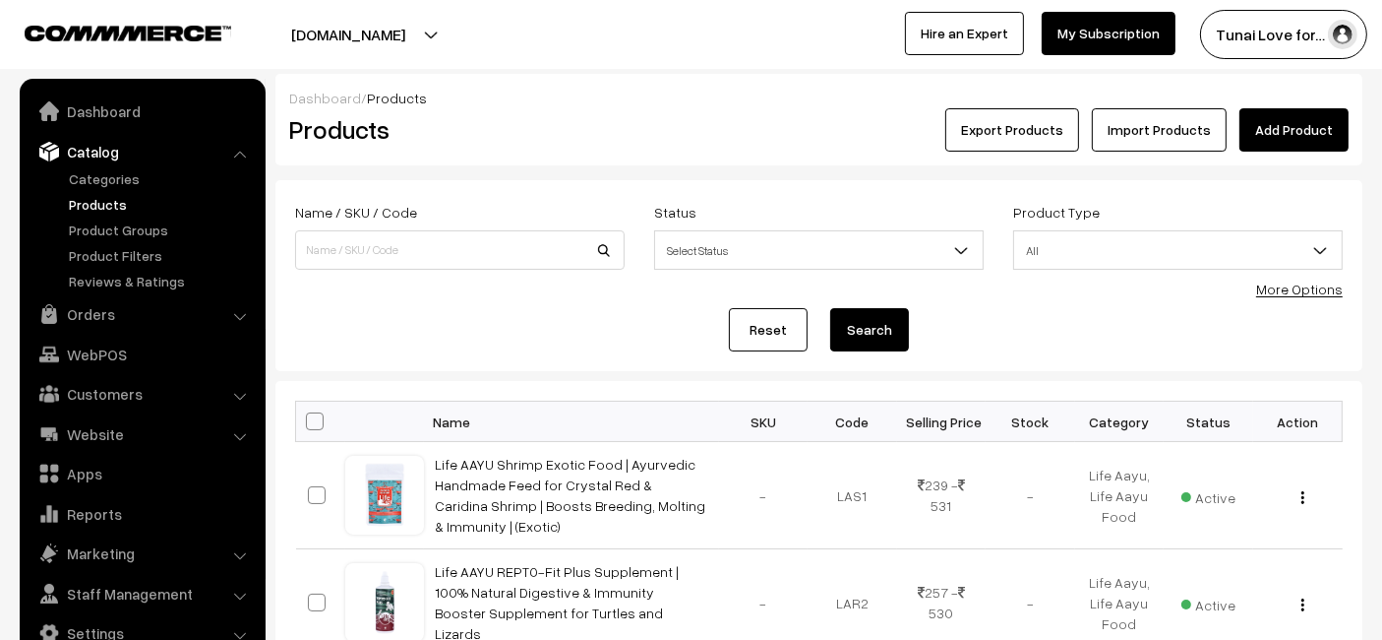
click at [1273, 128] on link "Add Product" at bounding box center [1294, 129] width 109 height 43
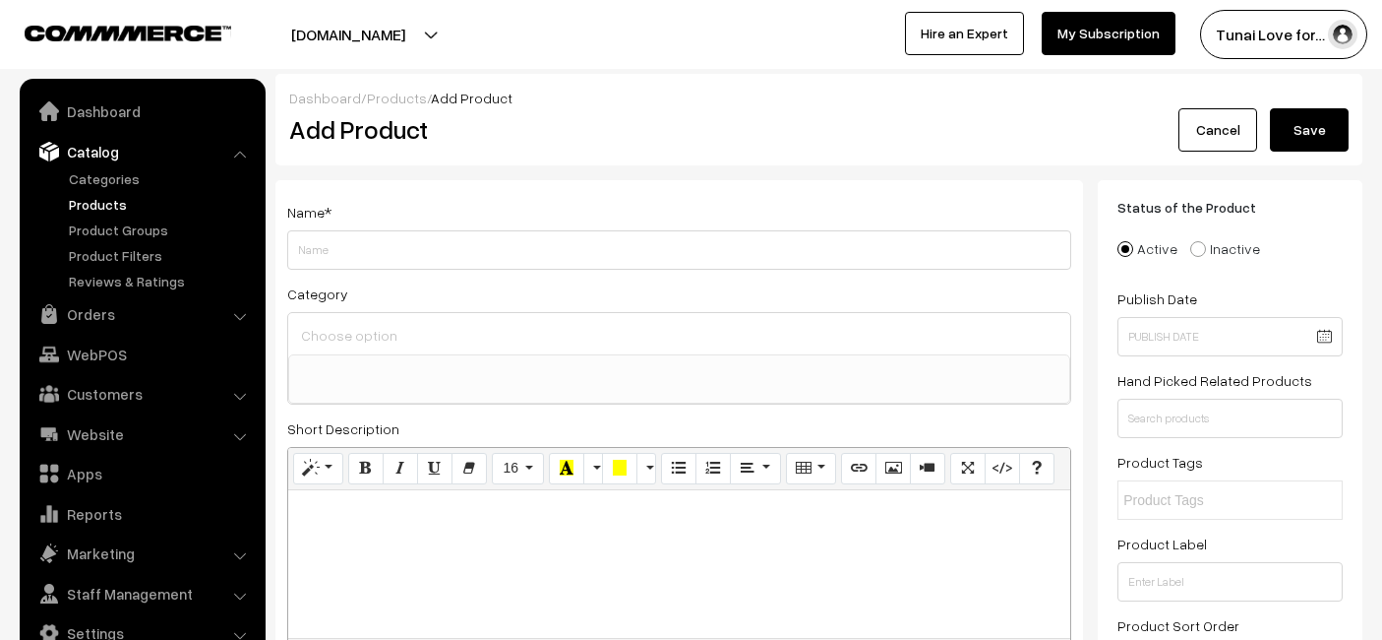
select select
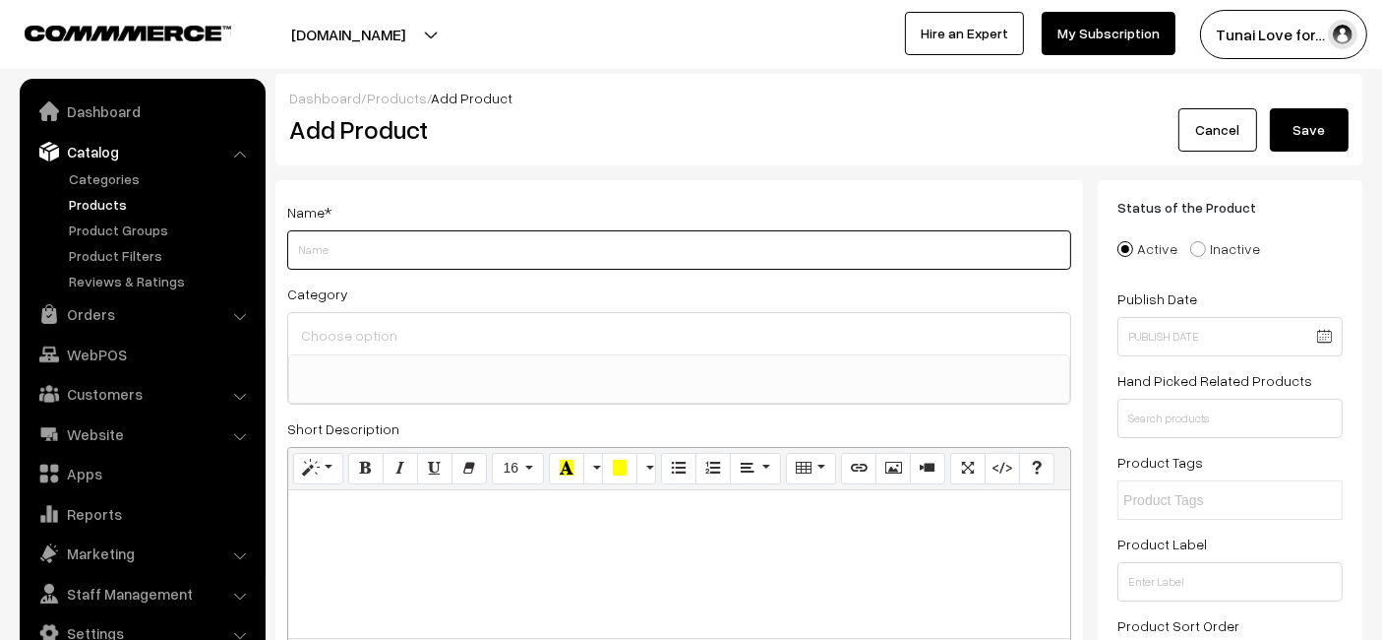
click at [353, 246] on input "Weight" at bounding box center [679, 249] width 784 height 39
paste input "Life AAYU Shrimp Regular Food | Ayurvedic Soft Pellets | Boosts Breeding, Molti…"
drag, startPoint x: 793, startPoint y: 252, endPoint x: 759, endPoint y: 266, distance: 37.1
click at [759, 266] on input "Life AAYU Shrimp Regular Food | Ayurvedic Soft Pellets | Boosts Breeding, Molti…" at bounding box center [679, 249] width 784 height 39
type input "Life AAYU Shrimp Regular Food | Ayurvedic Soft Pellets | Boosts Breeding, Molti…"
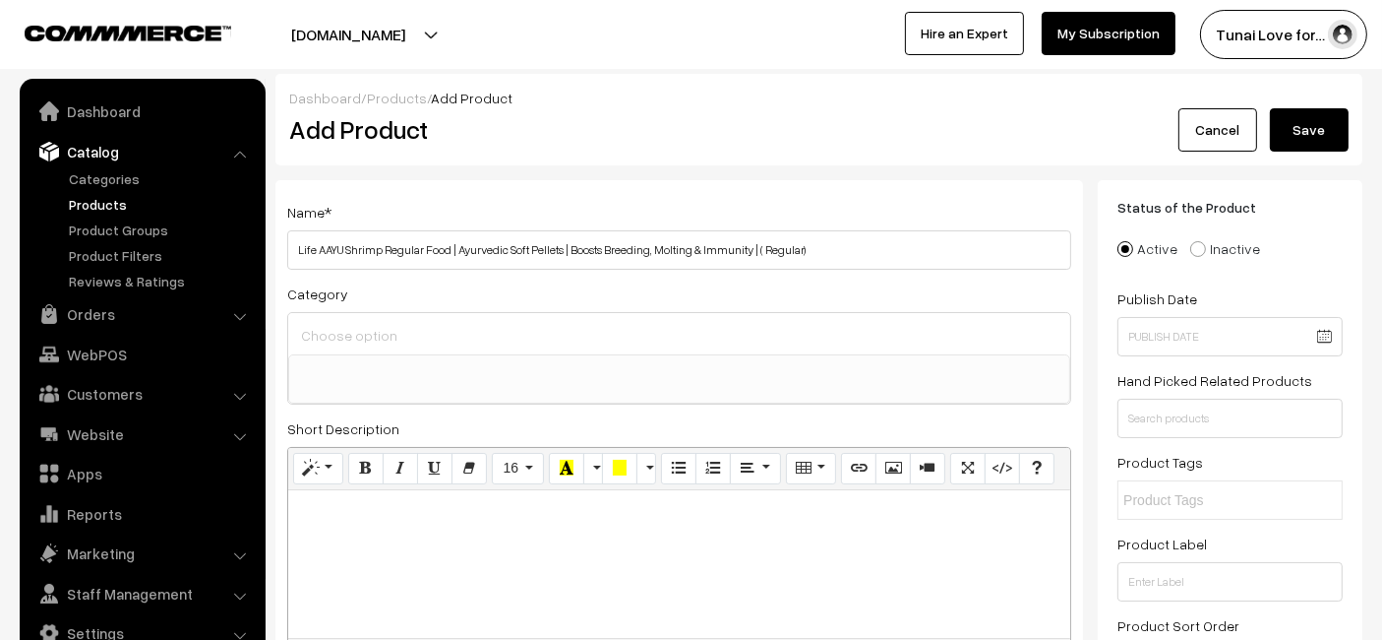
click at [374, 344] on input at bounding box center [679, 335] width 766 height 29
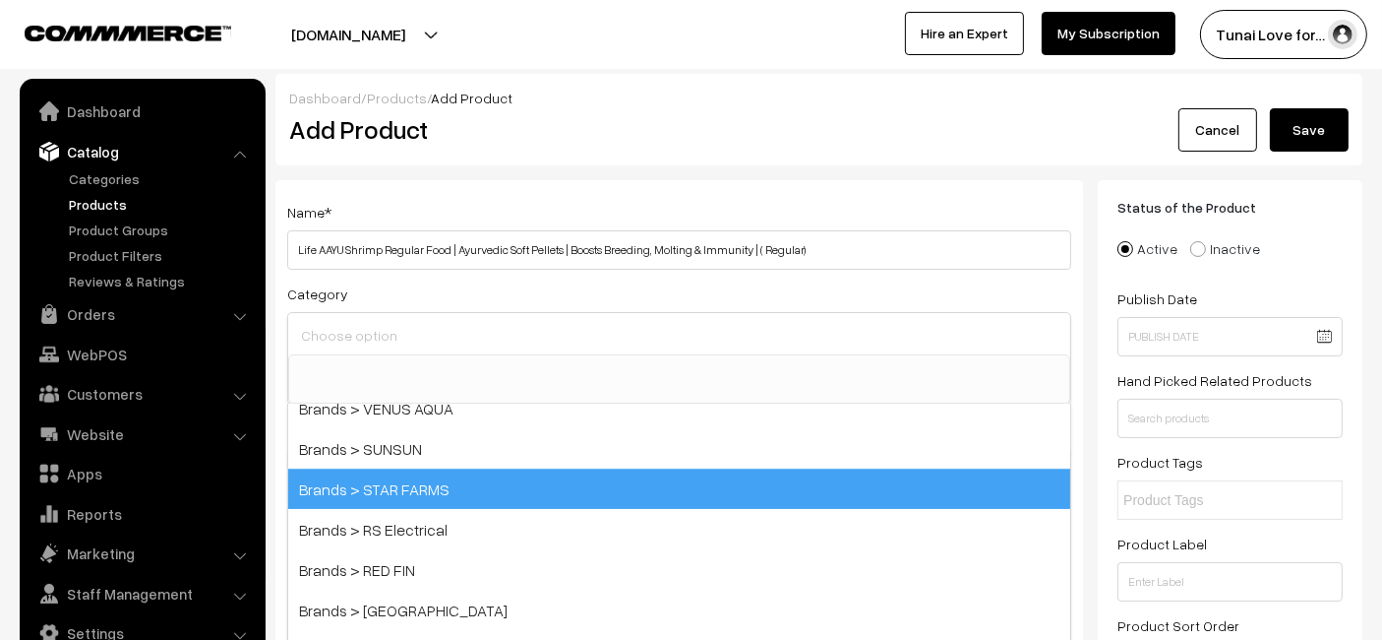
scroll to position [437, 0]
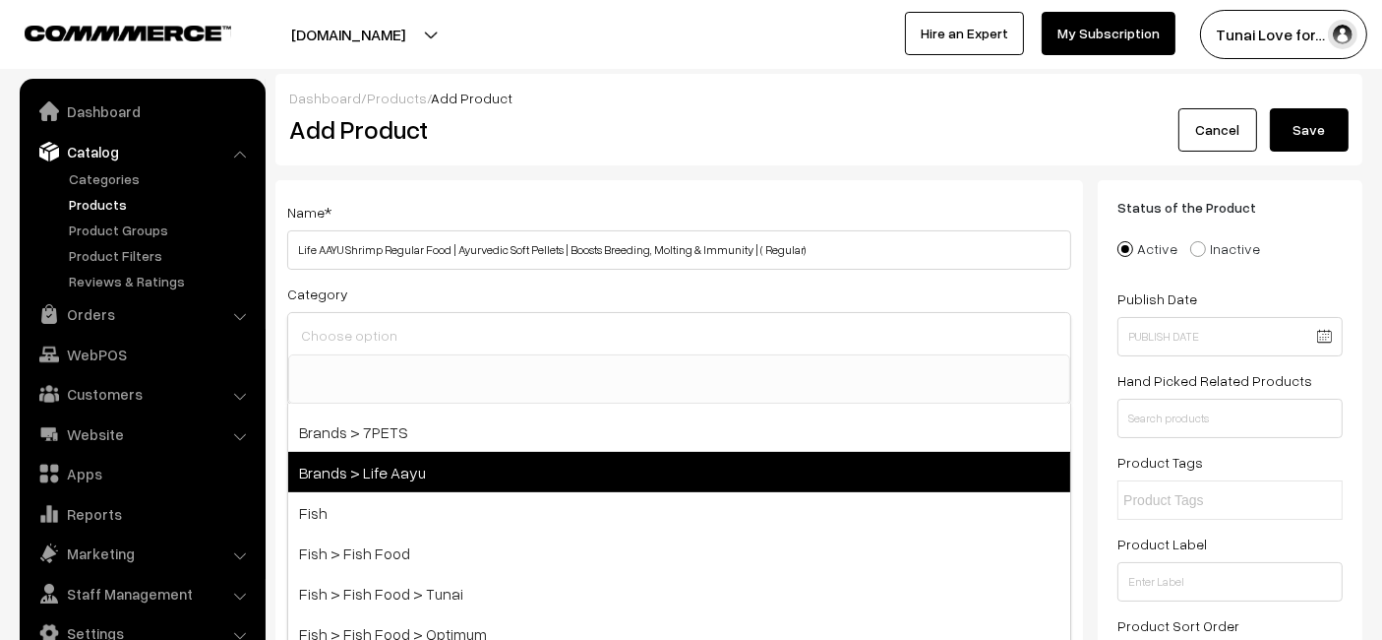
click at [390, 472] on span "Brands > Life Aayu" at bounding box center [679, 472] width 782 height 40
select select "48"
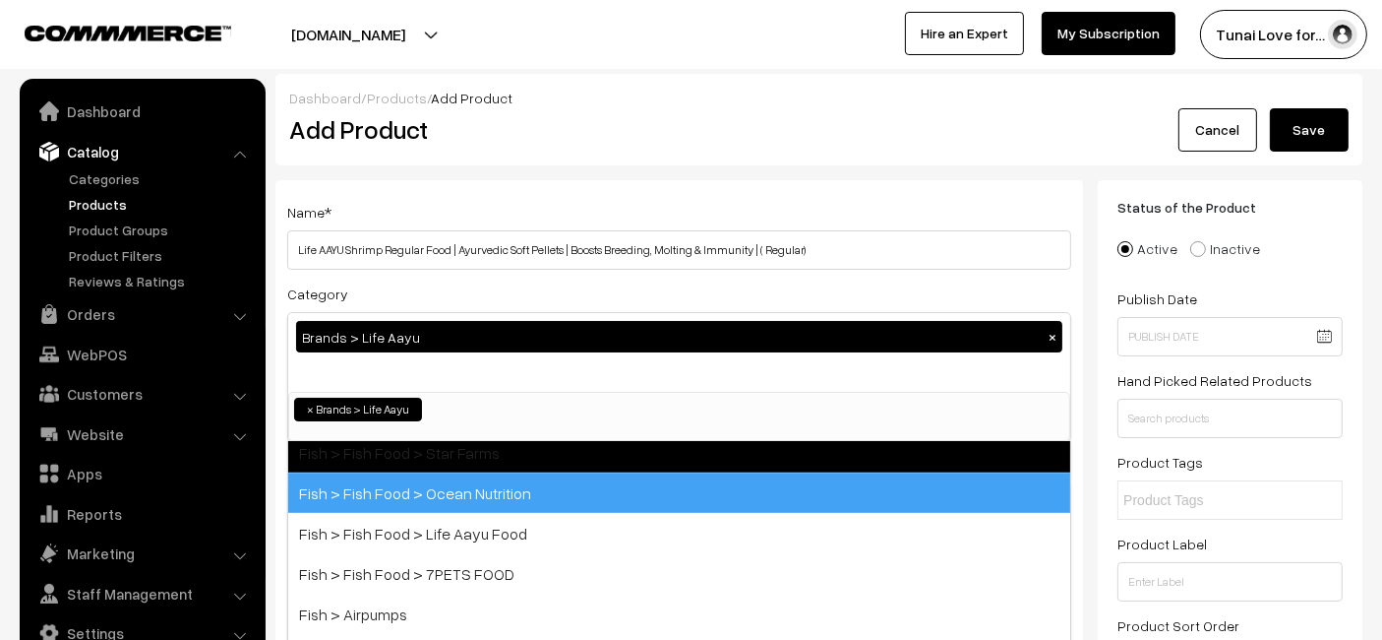
scroll to position [764, 0]
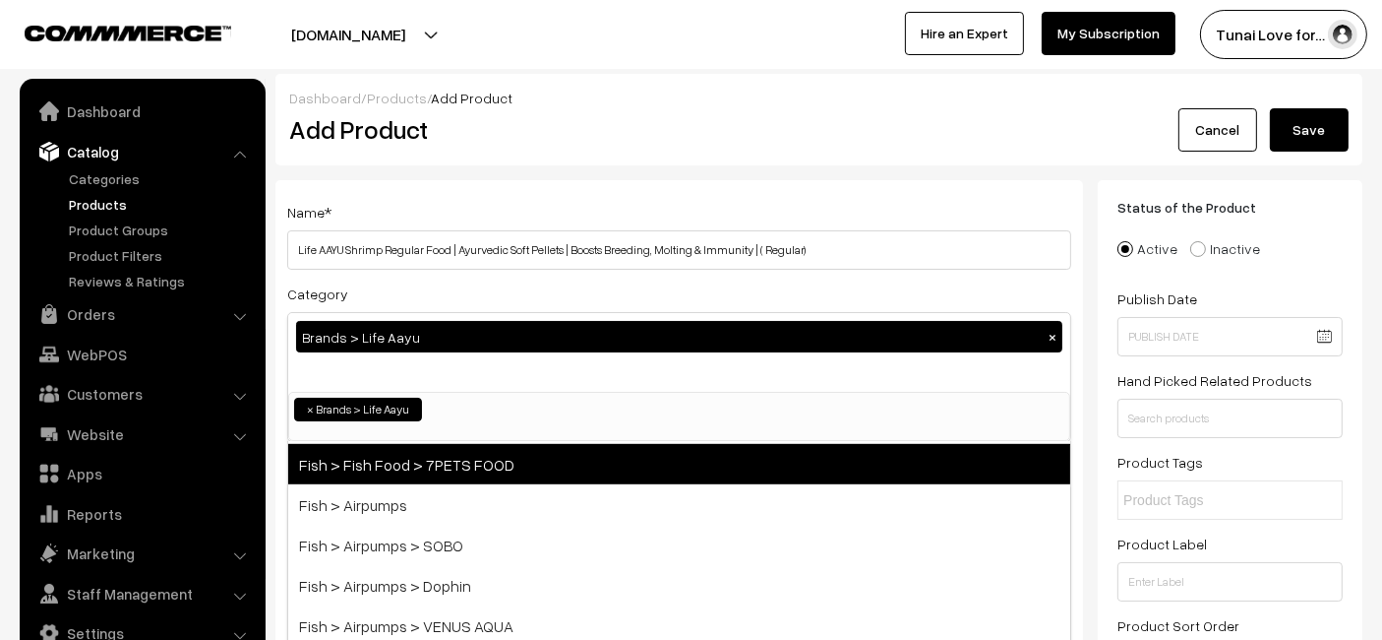
click at [433, 456] on span "Fish > Fish Food > 7PETS FOOD" at bounding box center [679, 464] width 782 height 40
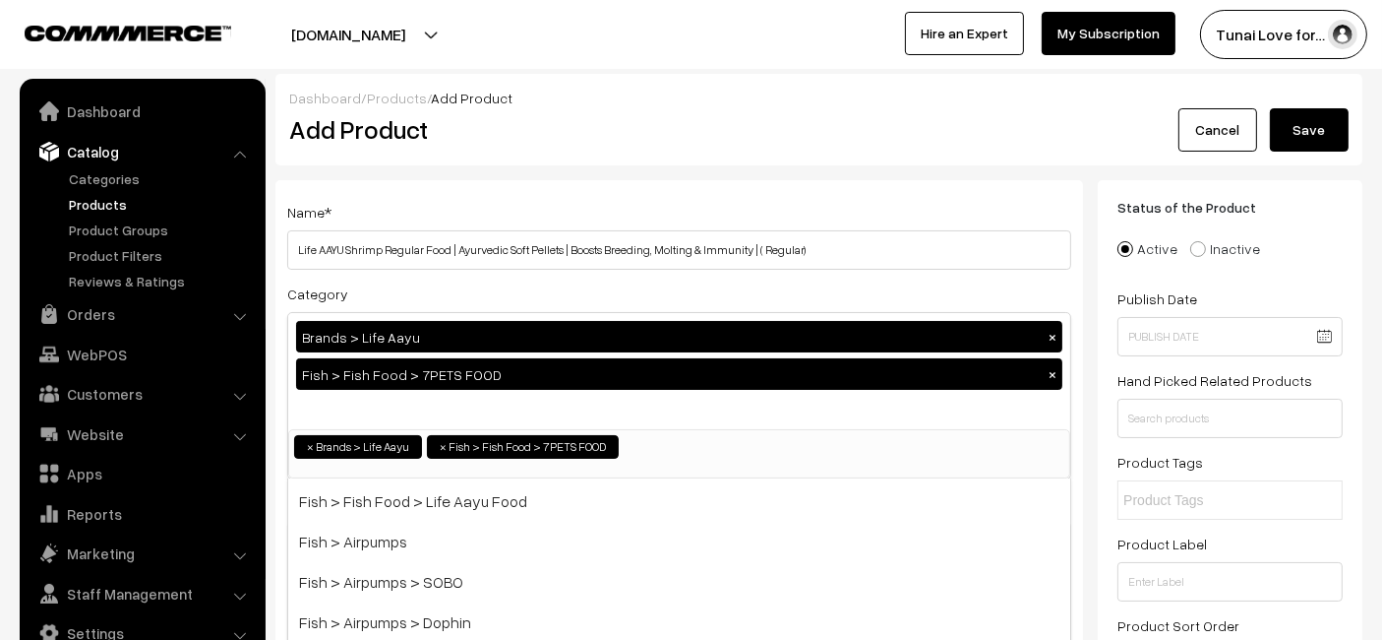
click at [1053, 377] on button "×" at bounding box center [1053, 374] width 18 height 18
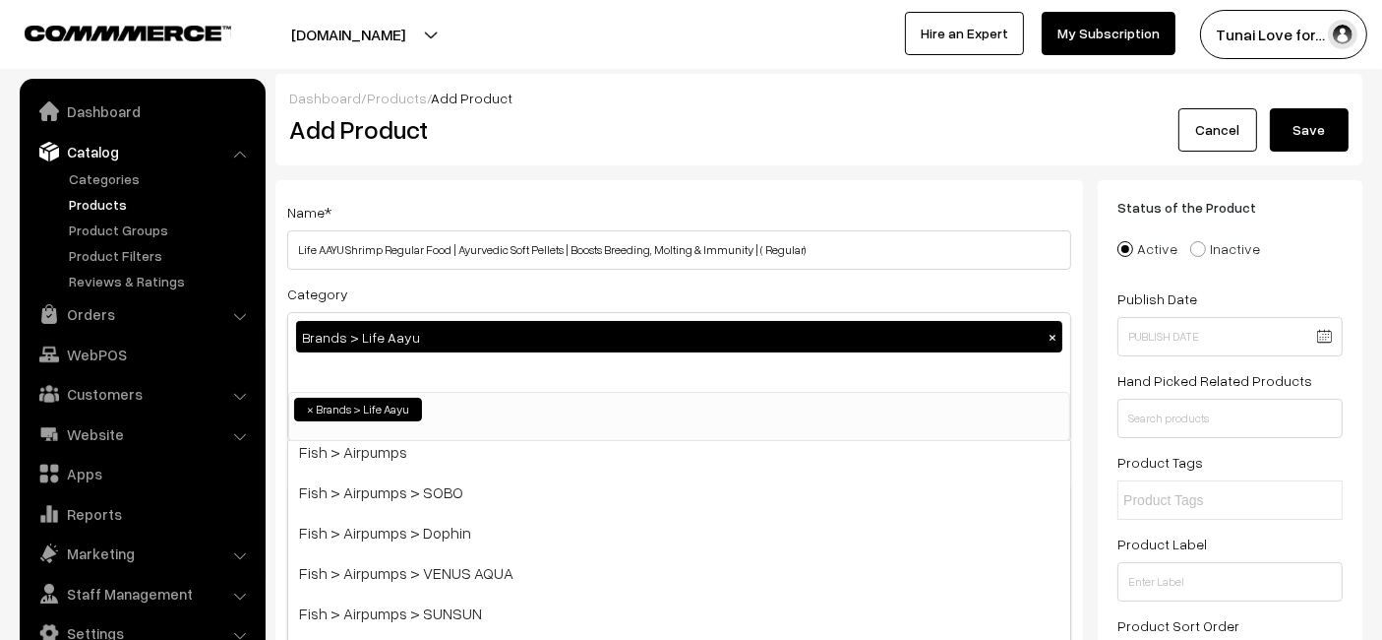
scroll to position [694, 0]
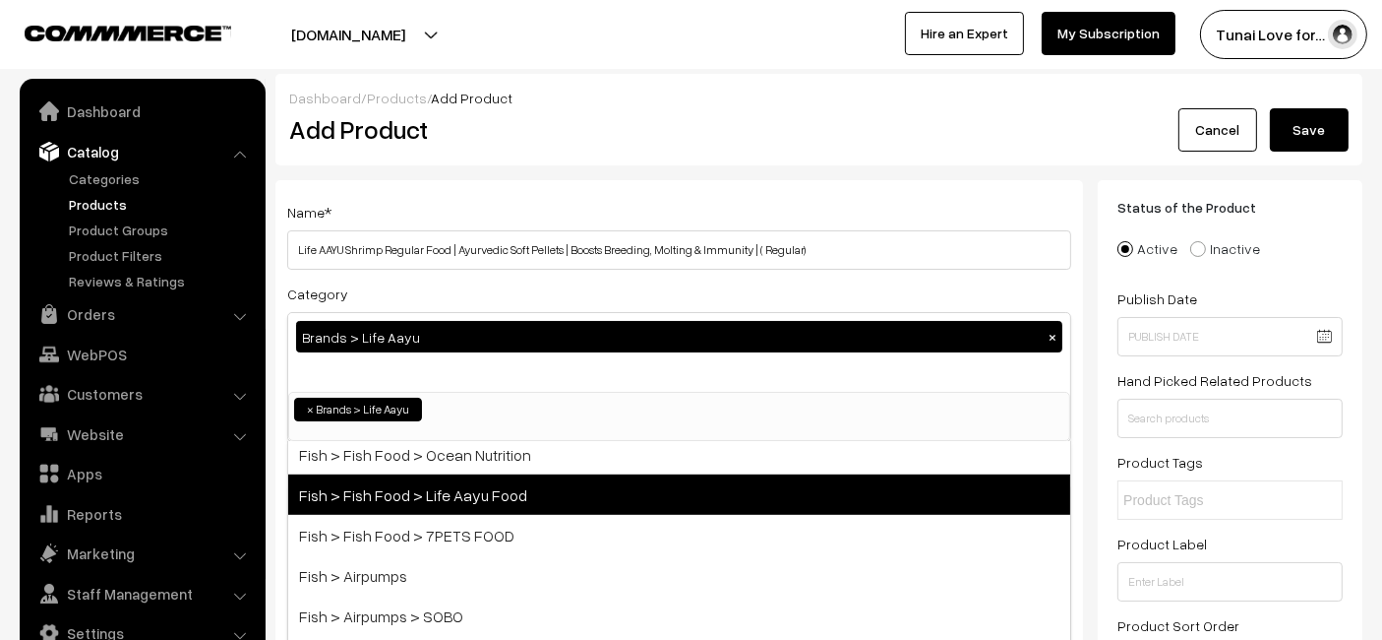
click at [469, 476] on span "Fish > Fish Food > Life Aayu Food" at bounding box center [679, 494] width 782 height 40
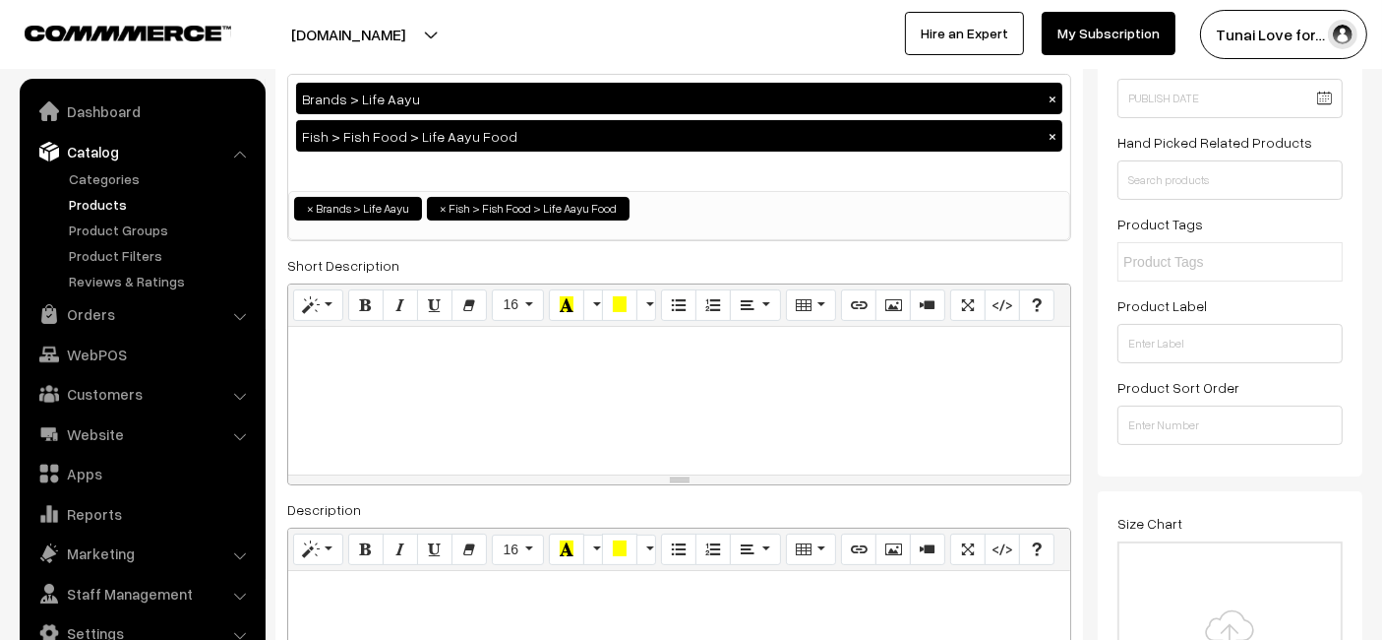
scroll to position [437, 0]
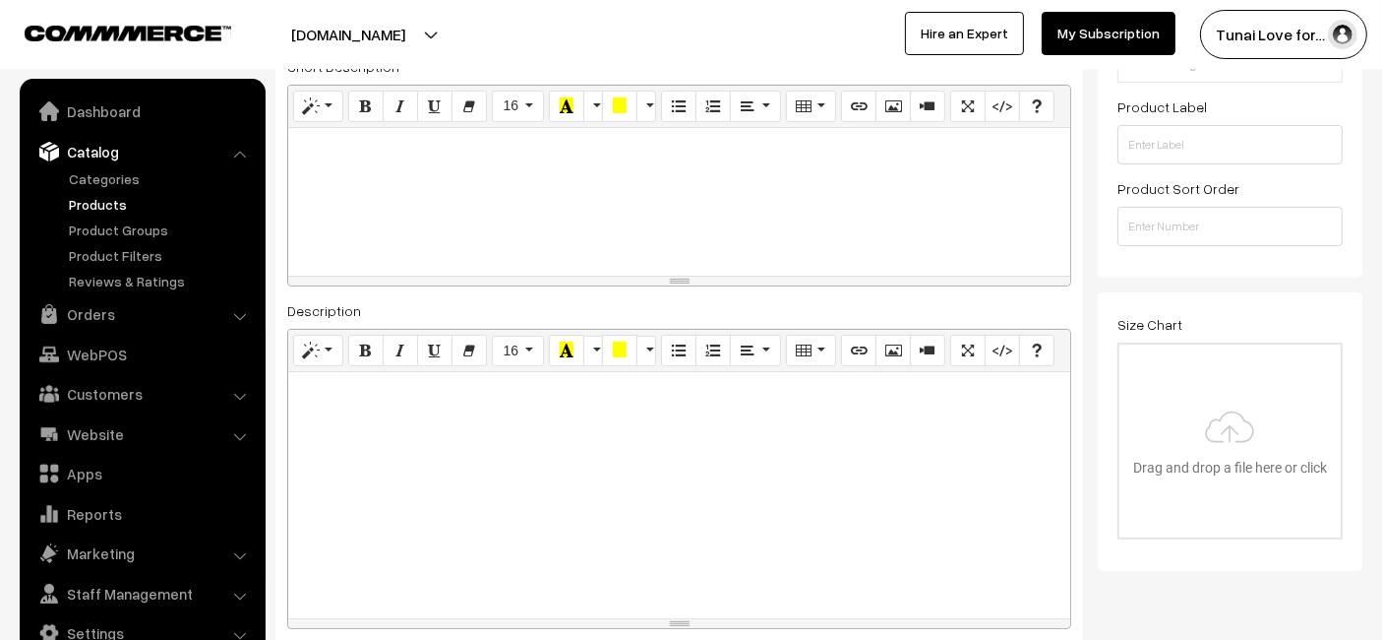
click at [486, 404] on div at bounding box center [679, 495] width 782 height 246
paste div
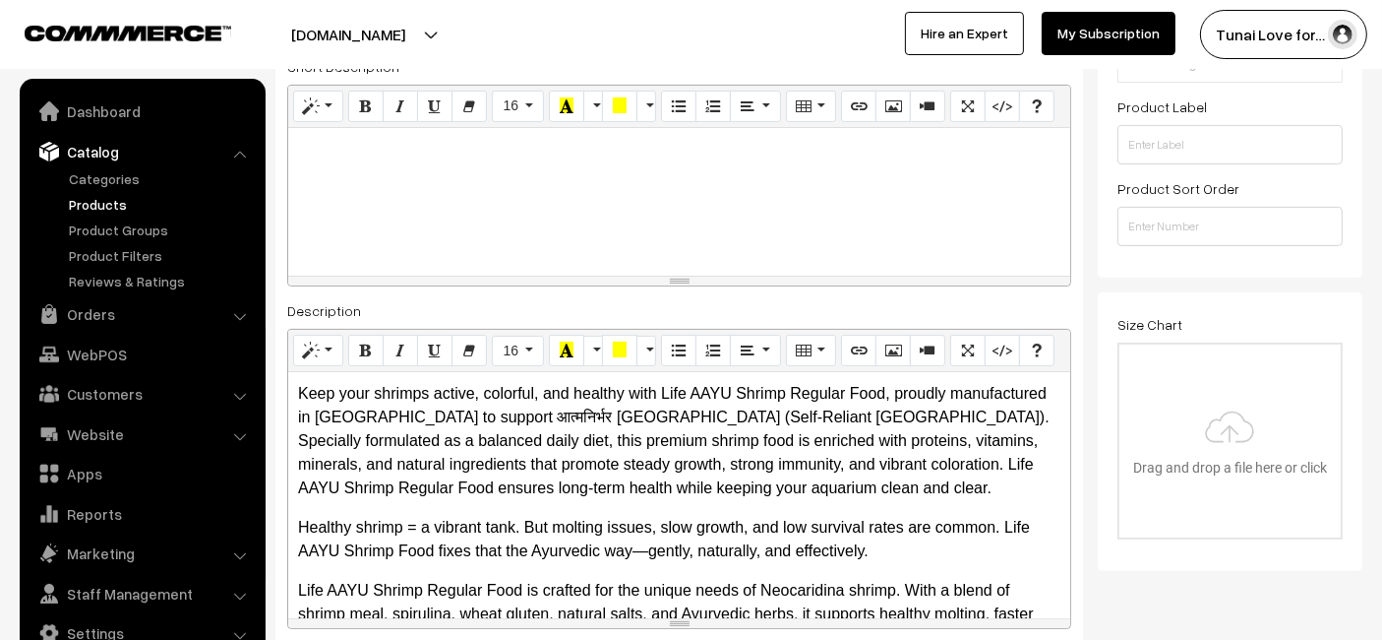
click at [574, 402] on p "Keep your shrimps active, colorful, and healthy with Life AAYU Shrimp Regular F…" at bounding box center [679, 441] width 762 height 118
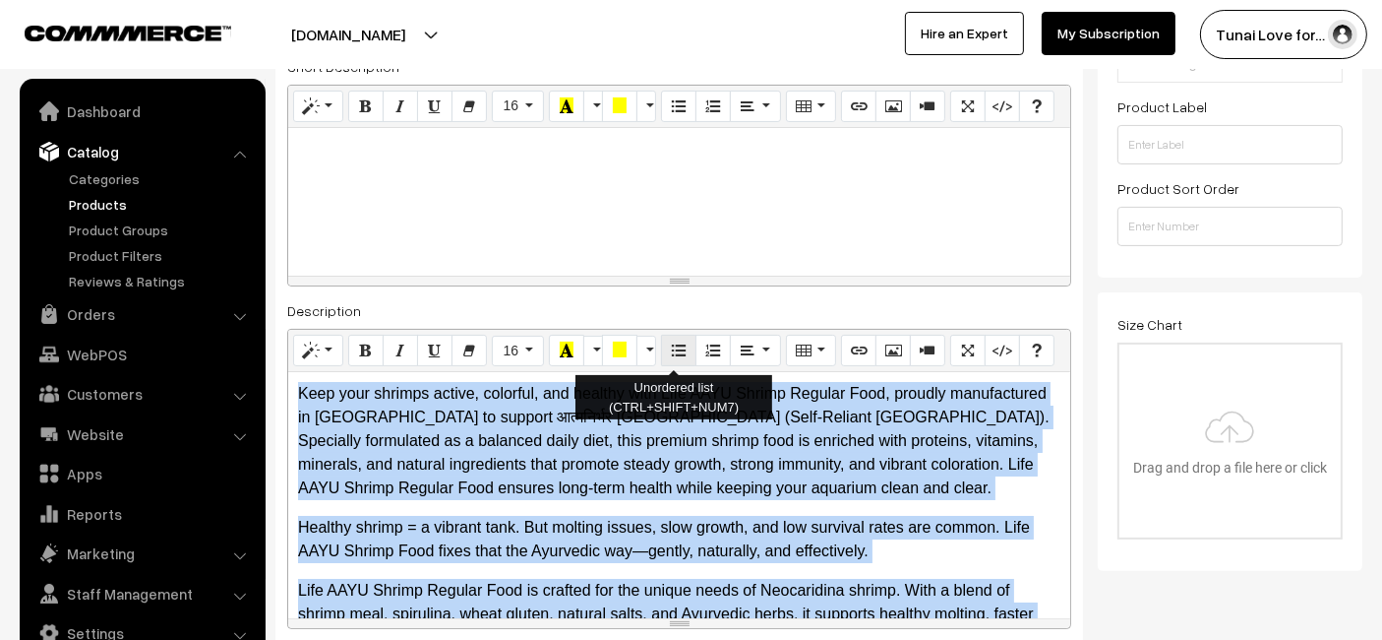
click at [672, 341] on icon "Unordered list (CTRL+SHIFT+NUM7)" at bounding box center [679, 349] width 14 height 16
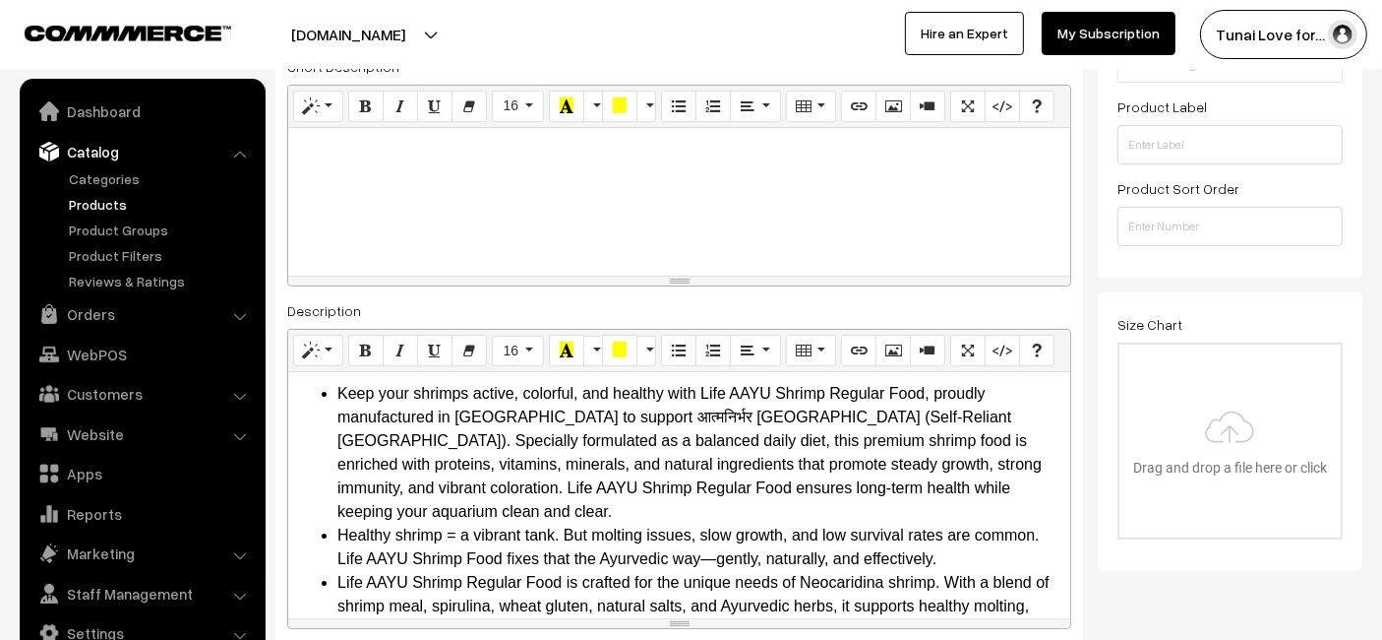
click at [681, 263] on div at bounding box center [679, 202] width 782 height 148
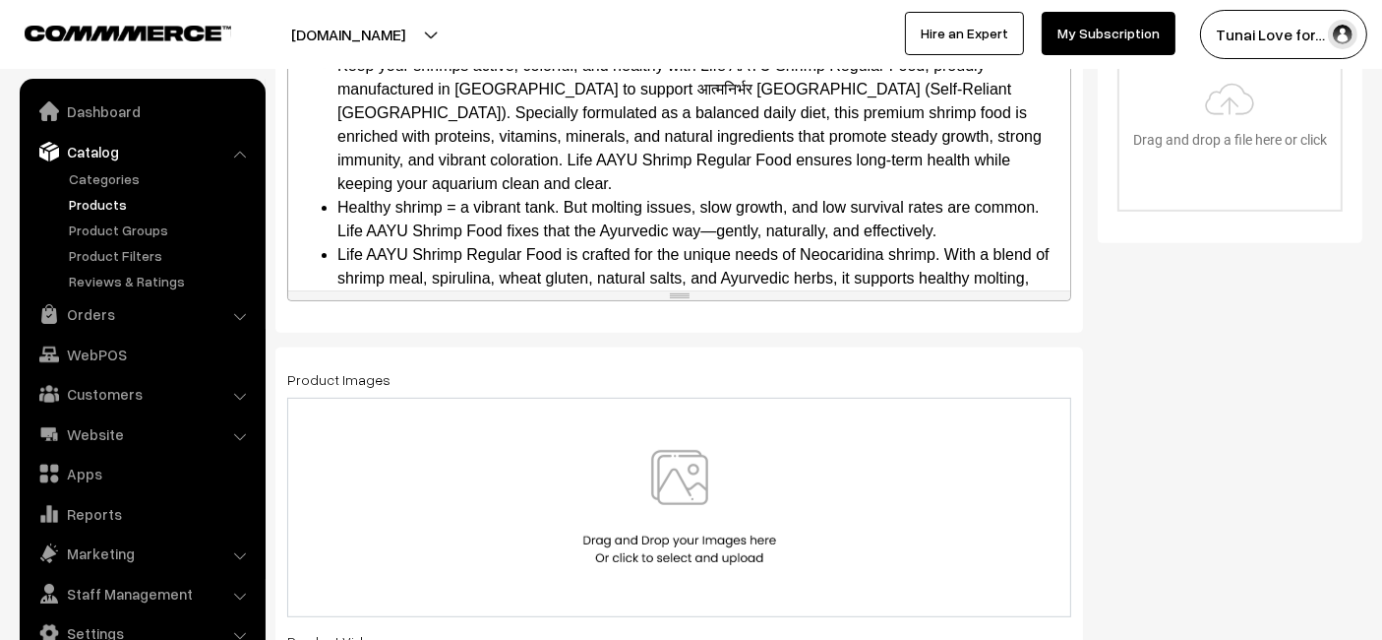
scroll to position [1093, 0]
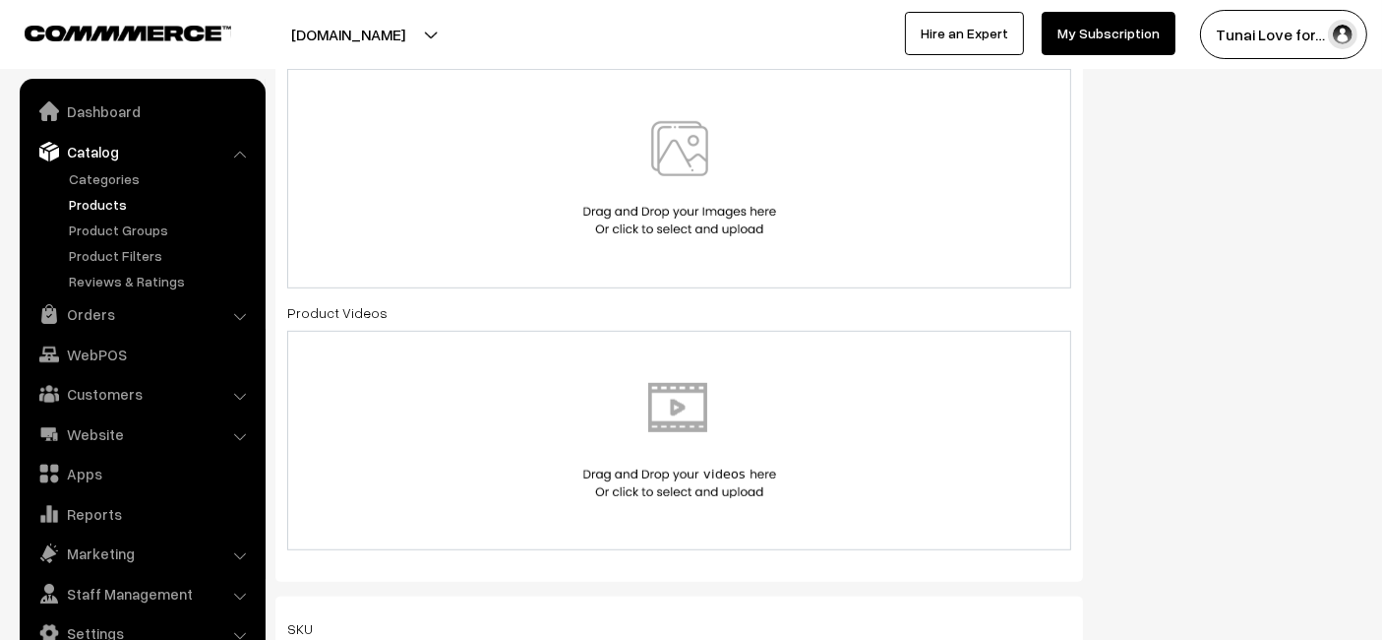
click at [683, 152] on img at bounding box center [680, 178] width 203 height 115
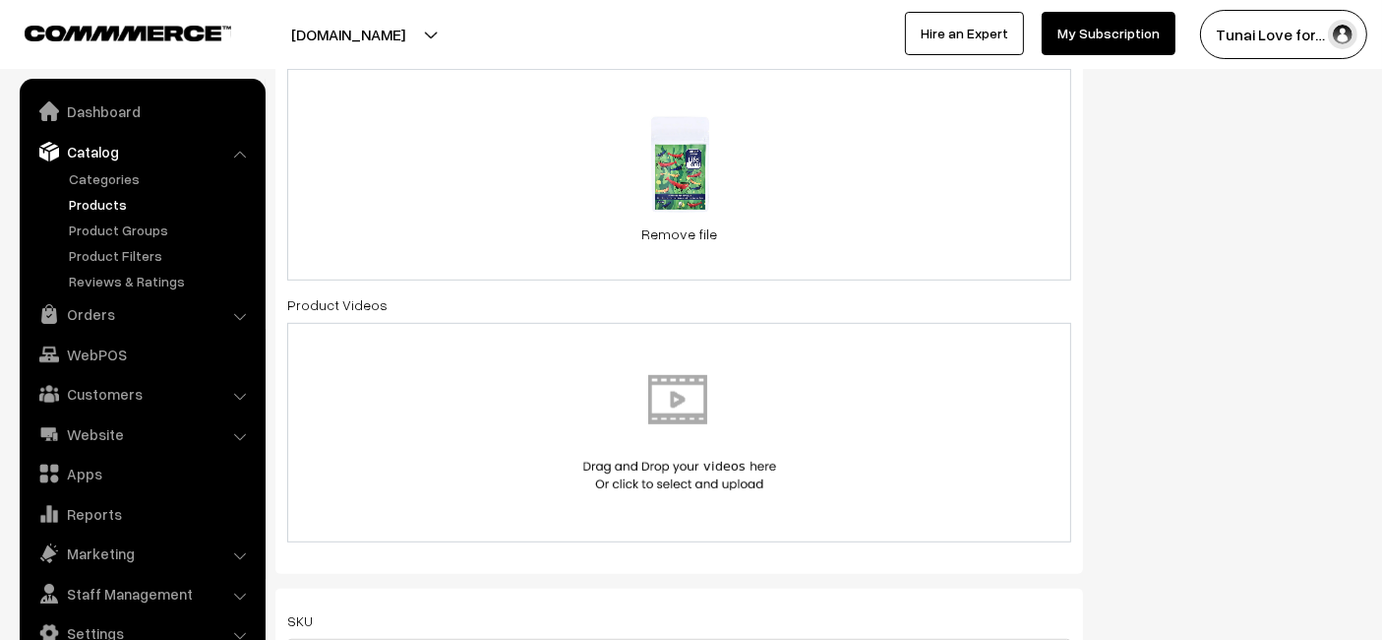
scroll to position [984, 0]
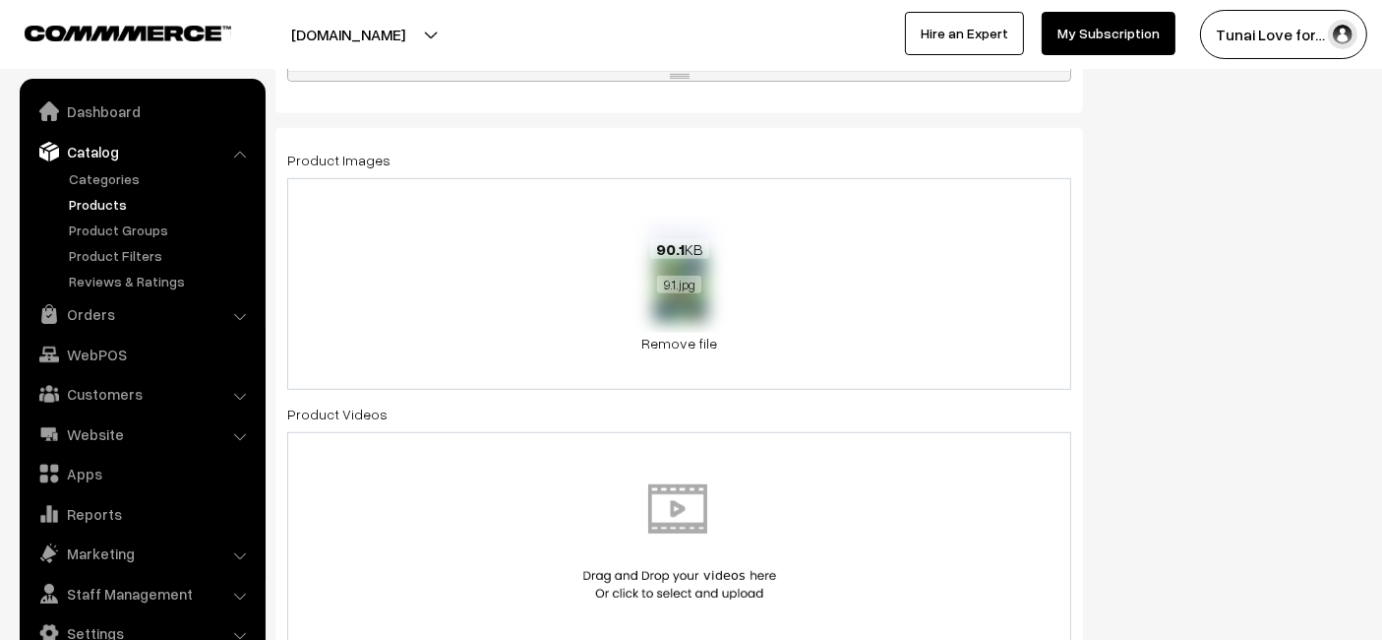
click at [710, 269] on div "90.1 KB 9.1.jpg" at bounding box center [680, 266] width 118 height 105
click at [831, 288] on div "90.1 KB 9.1.jpg Check Error Remove file" at bounding box center [679, 284] width 784 height 212
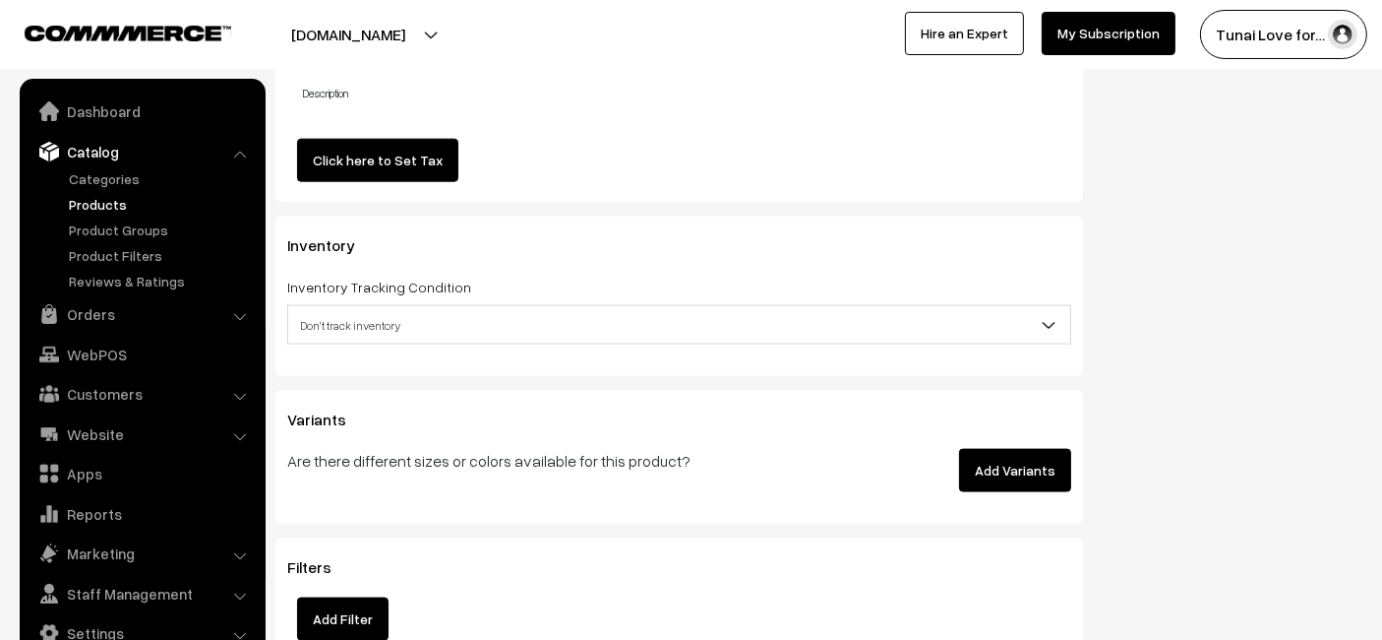
scroll to position [2514, 0]
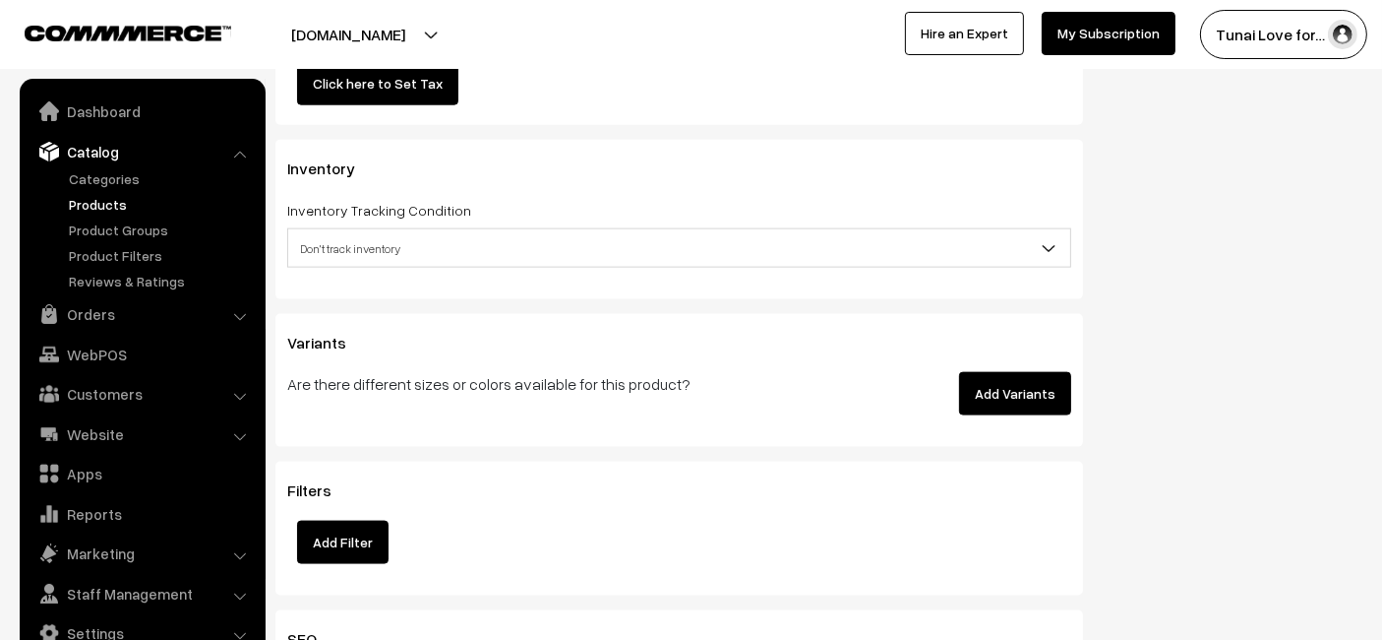
click at [995, 392] on button "Add Variants" at bounding box center [1015, 393] width 112 height 43
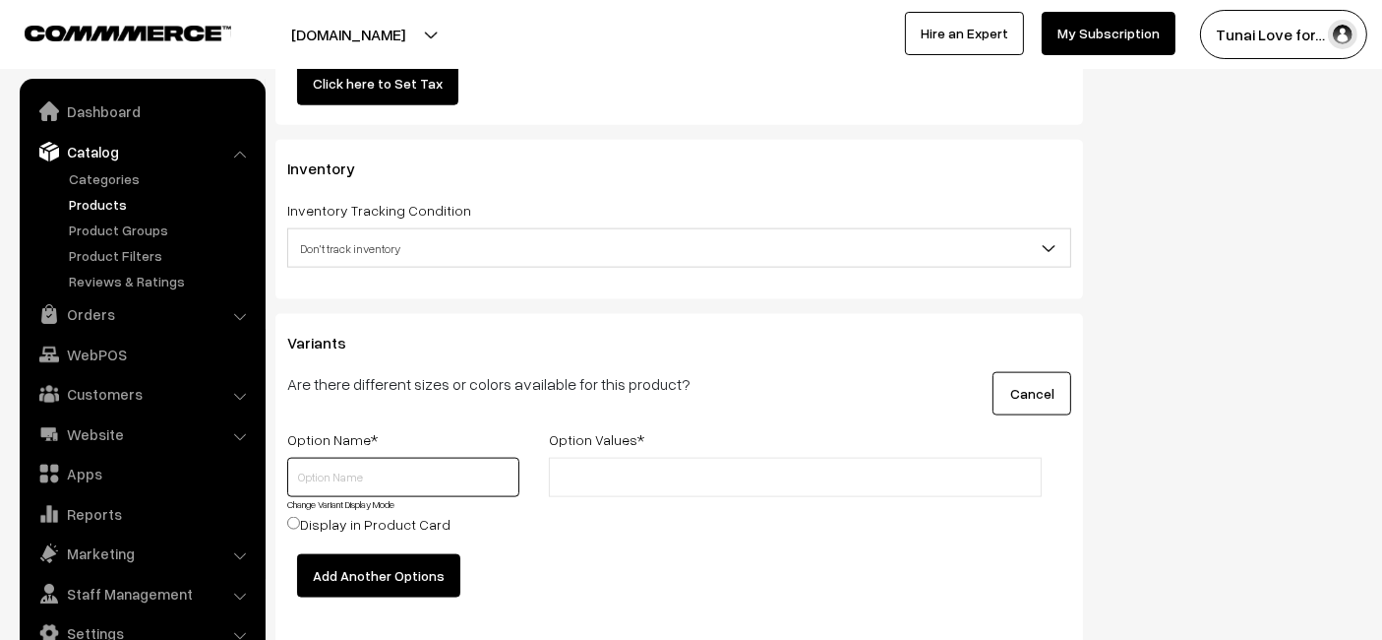
click at [457, 481] on input "text" at bounding box center [403, 476] width 232 height 39
type input "Size"
click at [577, 476] on input "text" at bounding box center [641, 477] width 172 height 21
type input "15gms"
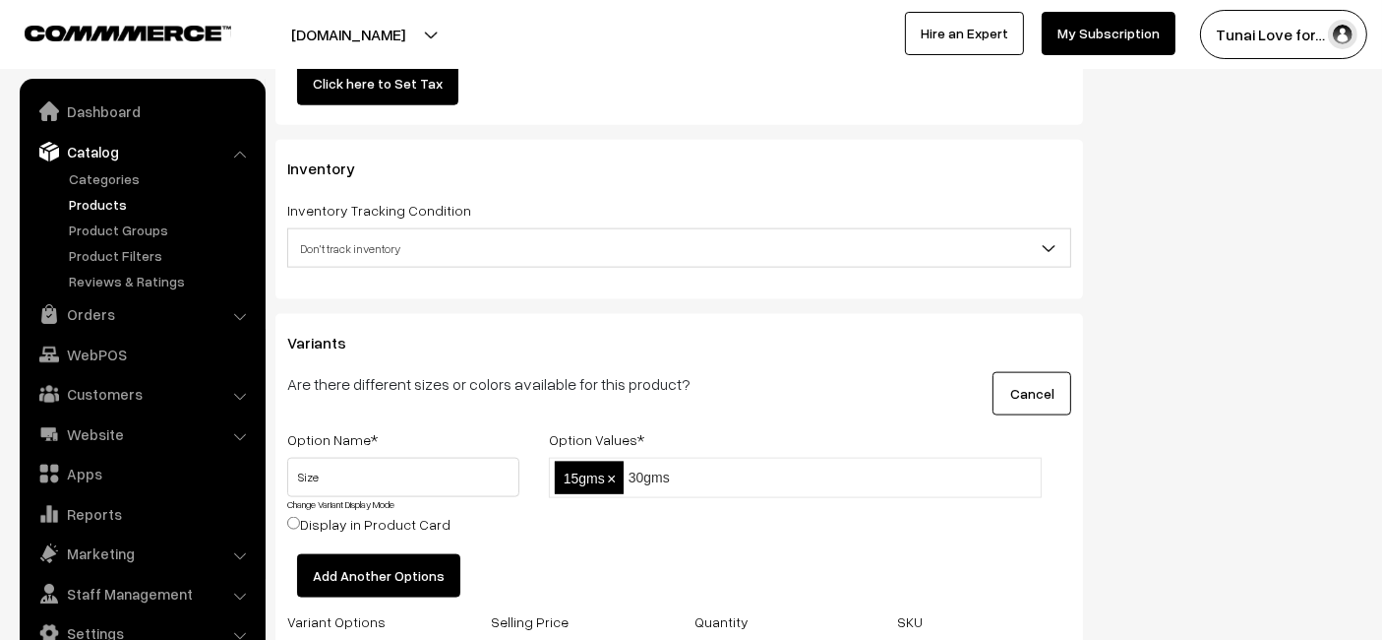
type input "30gms"
click at [746, 400] on div "Are there different sizes or colors available for this product?" at bounding box center [544, 393] width 542 height 43
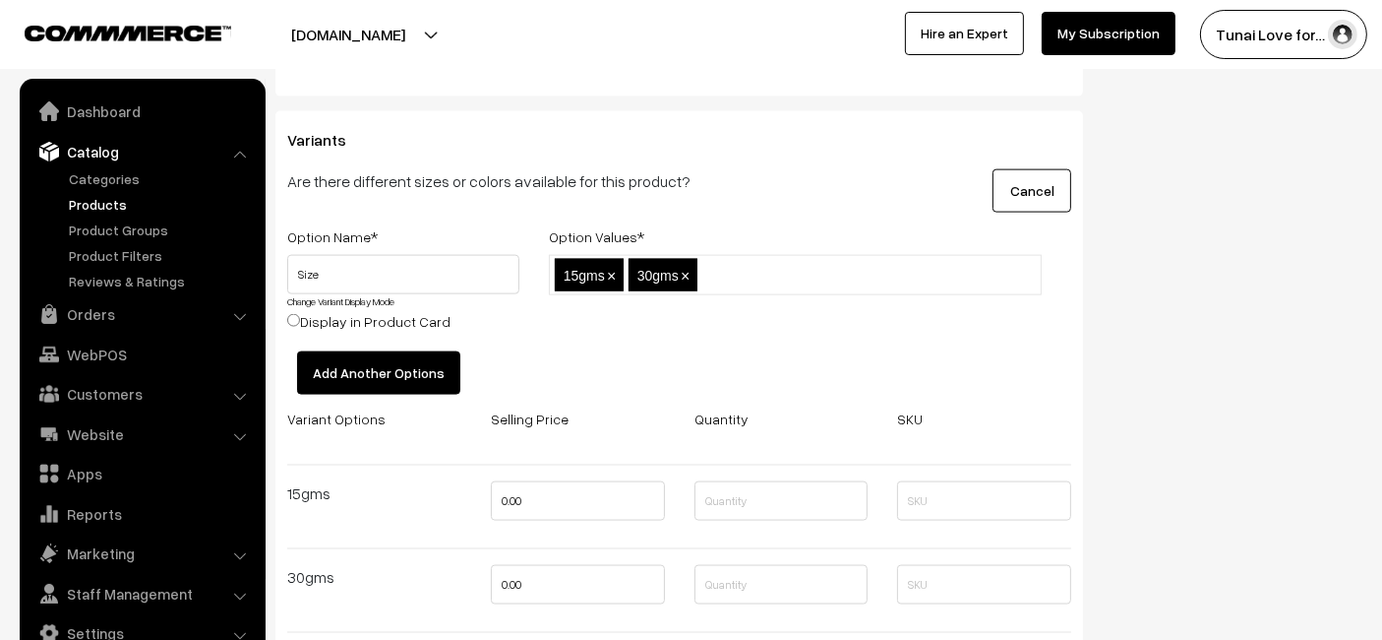
scroll to position [2841, 0]
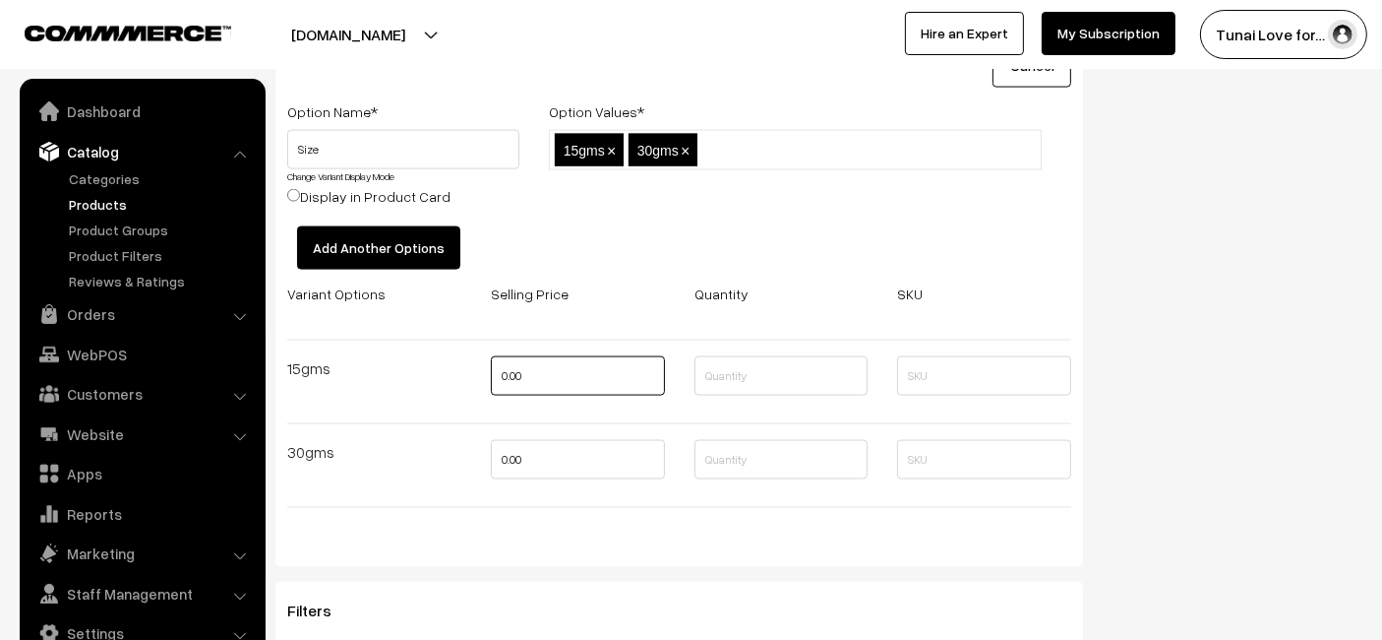
click at [559, 369] on input "0.00" at bounding box center [578, 375] width 174 height 39
type input "239"
click at [561, 453] on input "0.00" at bounding box center [578, 459] width 174 height 39
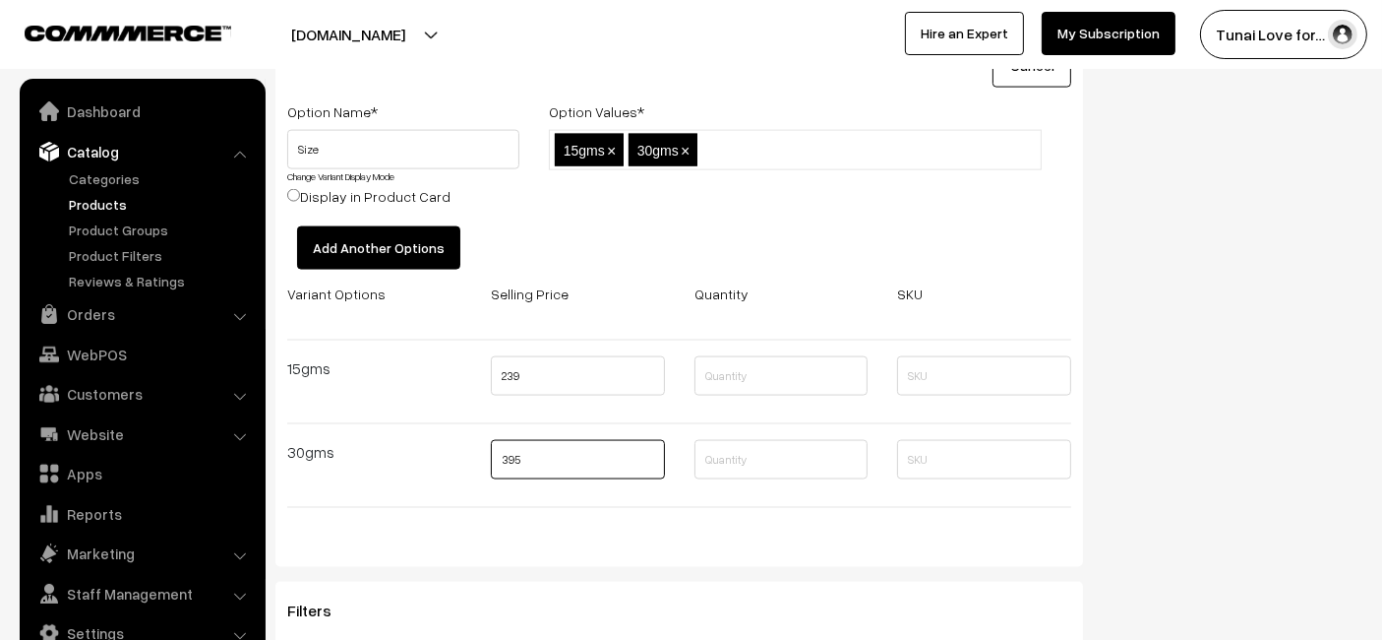
type input "395"
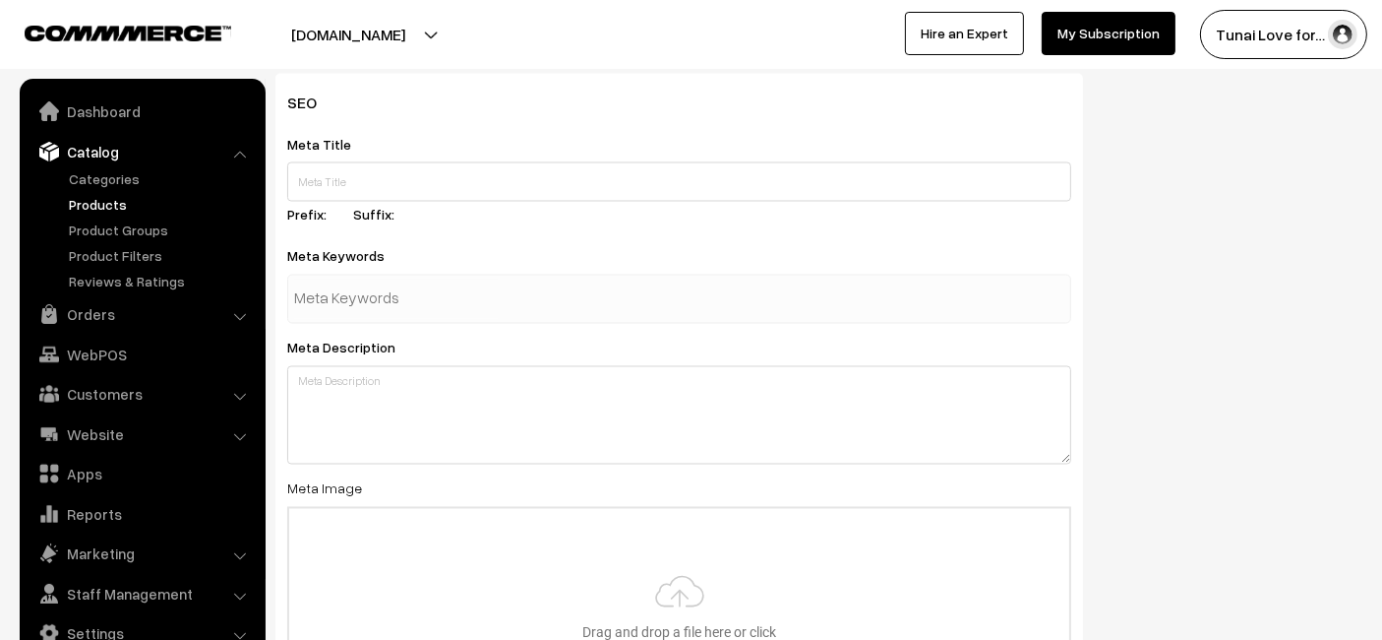
scroll to position [3279, 0]
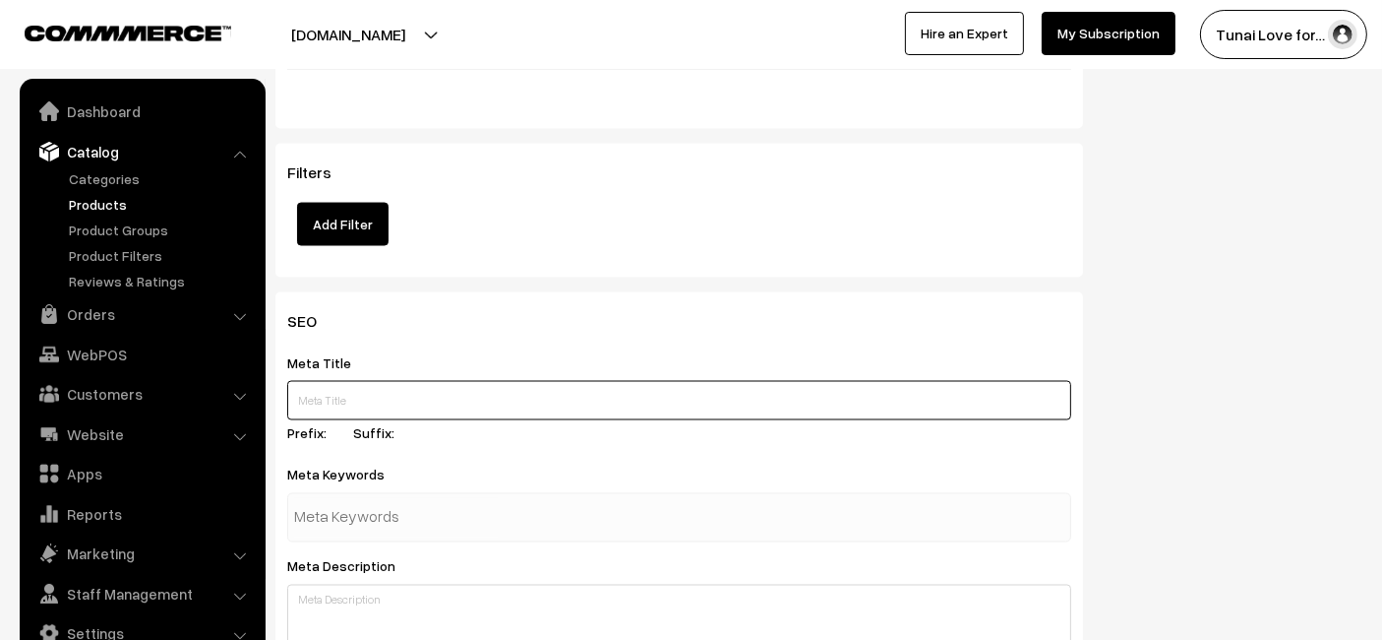
paste input "Life AAYU Shrimp Regular Food Ayurvedic Soft Pellets"
type input "Life AAYU Shrimp Regular Food Ayurvedic Soft Pellets"
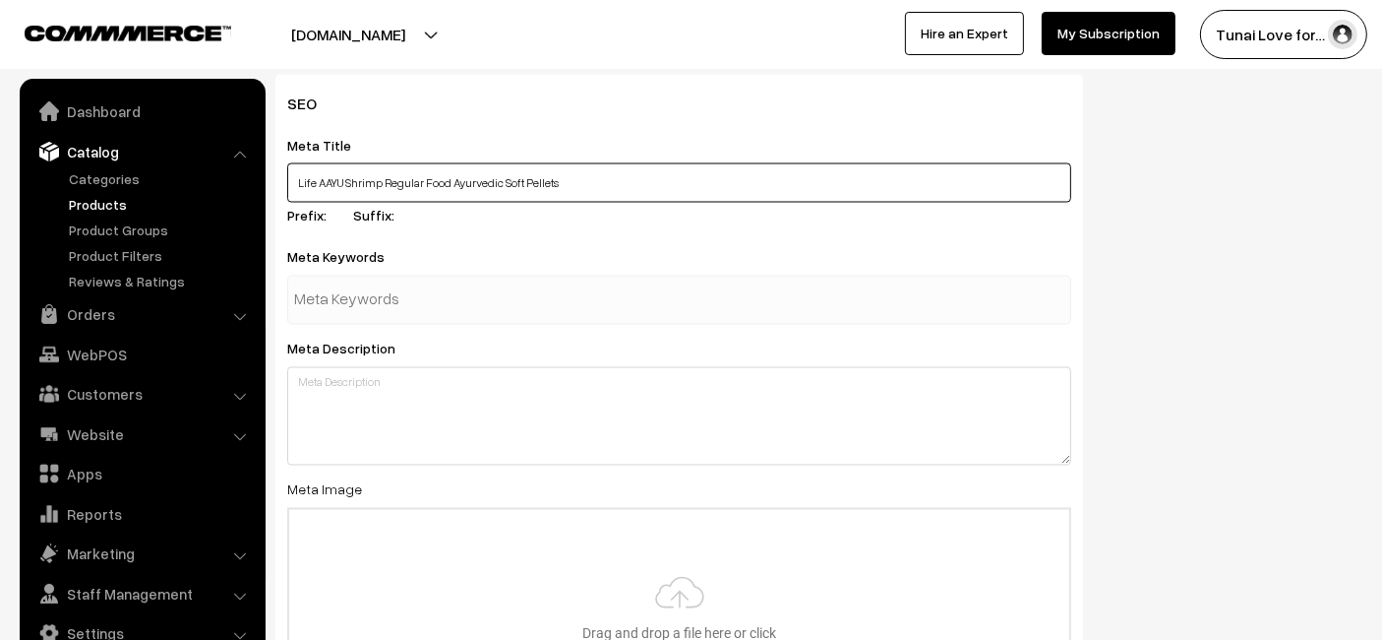
scroll to position [3498, 0]
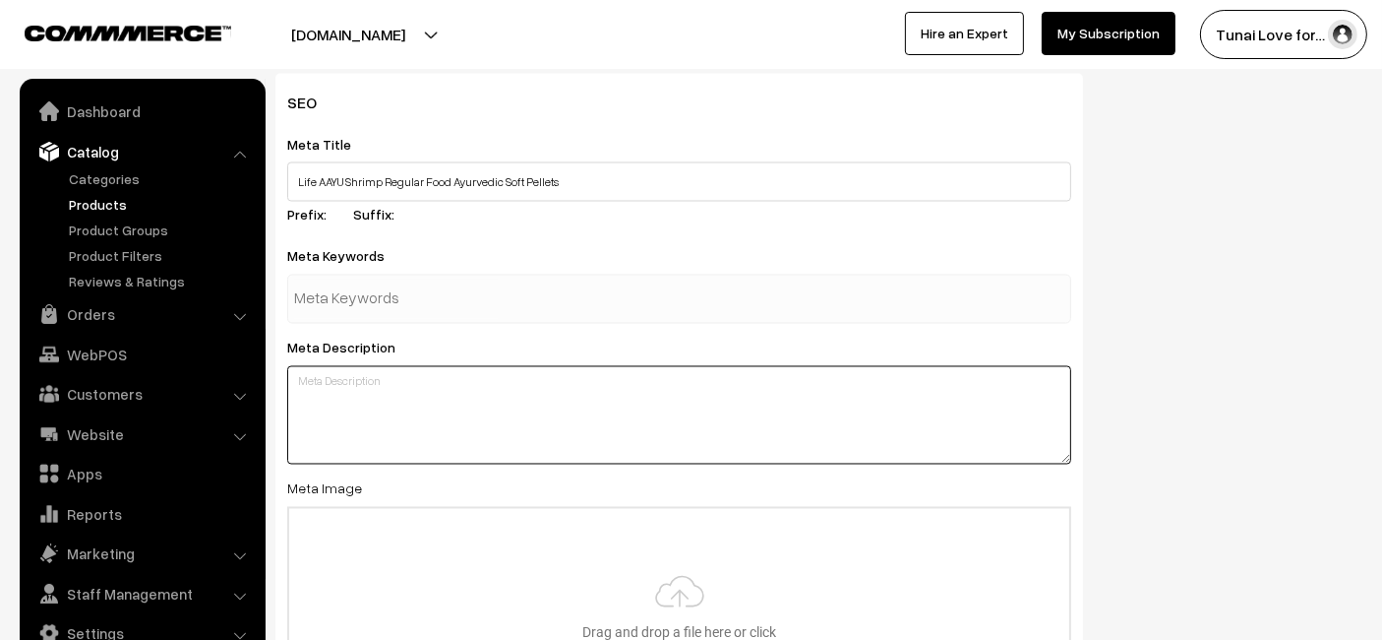
click at [436, 386] on textarea at bounding box center [679, 415] width 784 height 98
paste textarea "Life AAYU Shrimp Regular Food is made with Ayurvedic ingredients in soft pellet…"
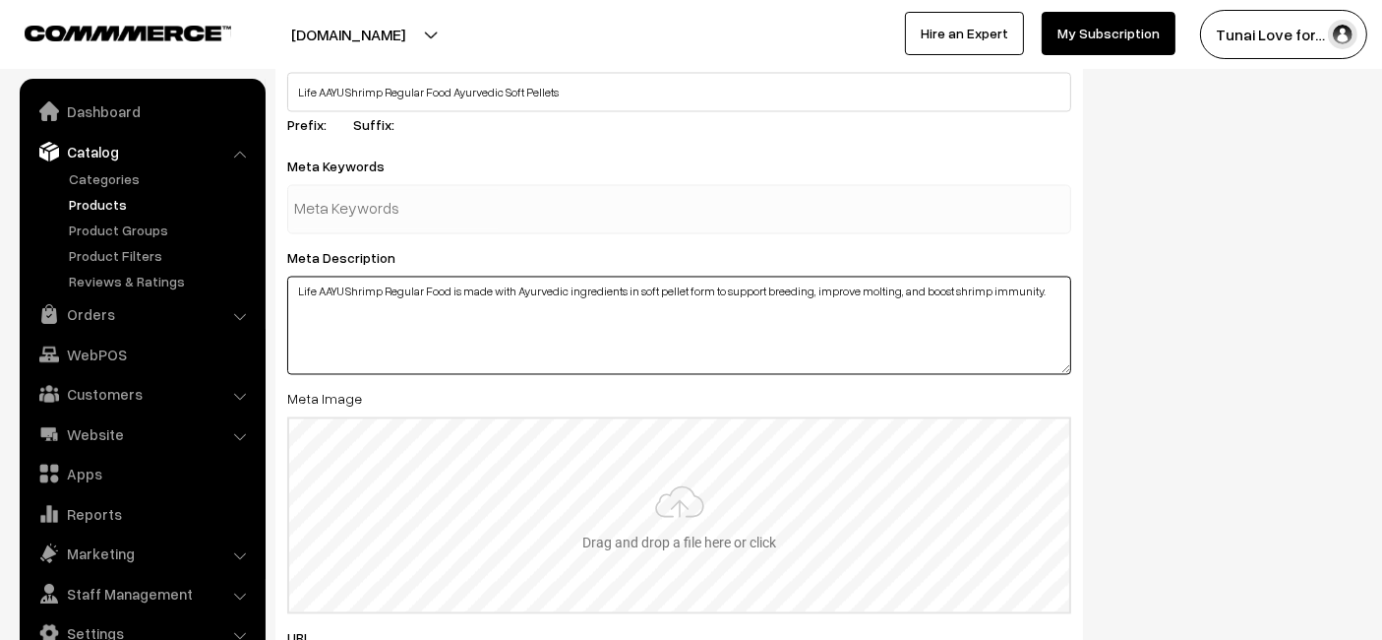
scroll to position [3607, 0]
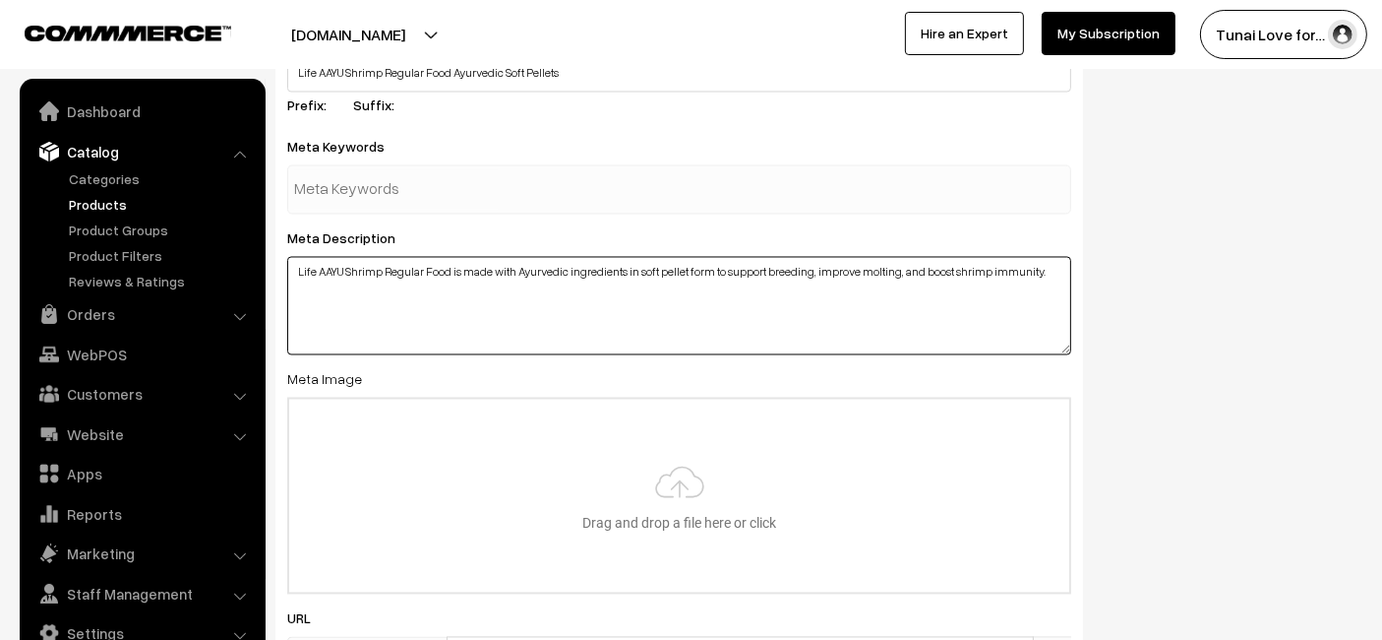
type textarea "Life AAYU Shrimp Regular Food is made with Ayurvedic ingredients in soft pellet…"
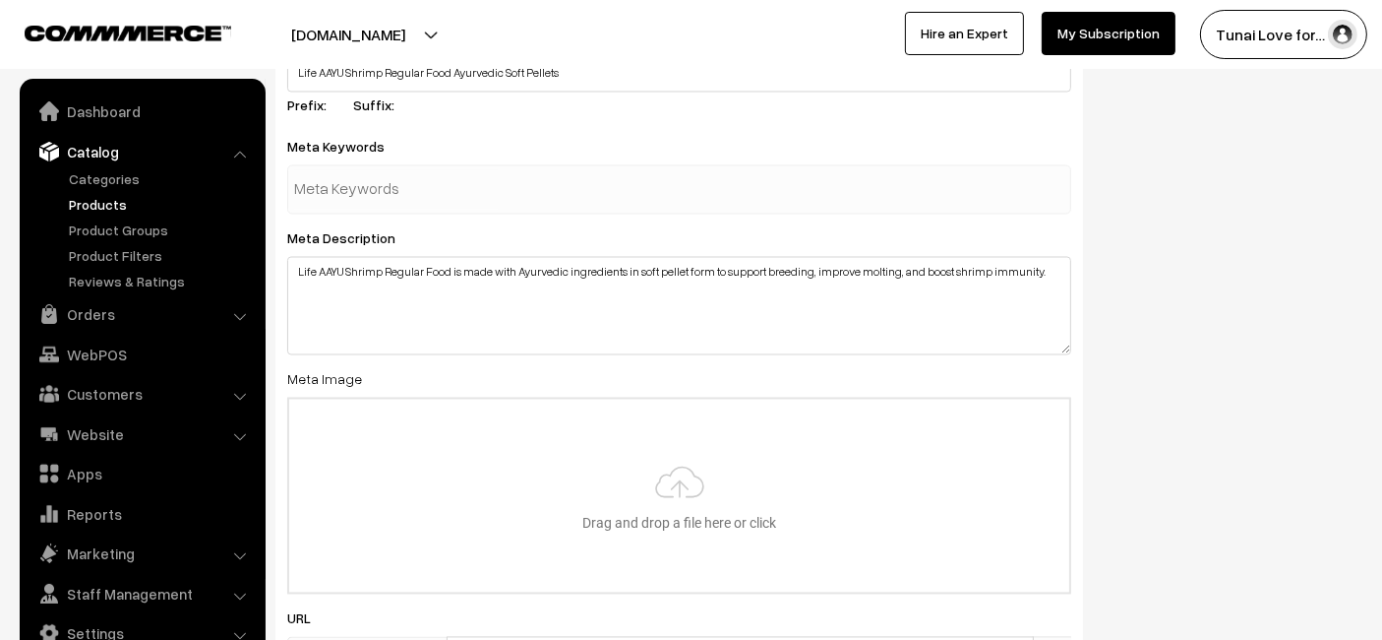
click at [424, 172] on input "text" at bounding box center [396, 189] width 205 height 39
type input "fish food"
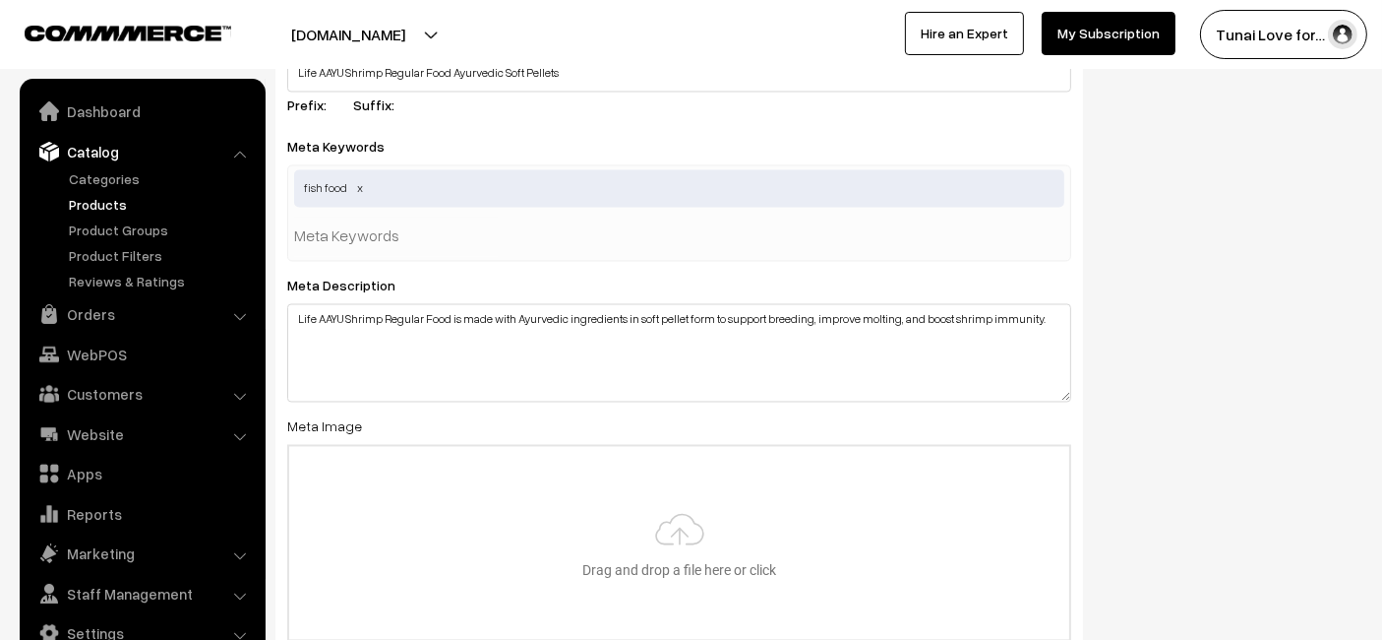
type input "r"
type input "tropical fish food"
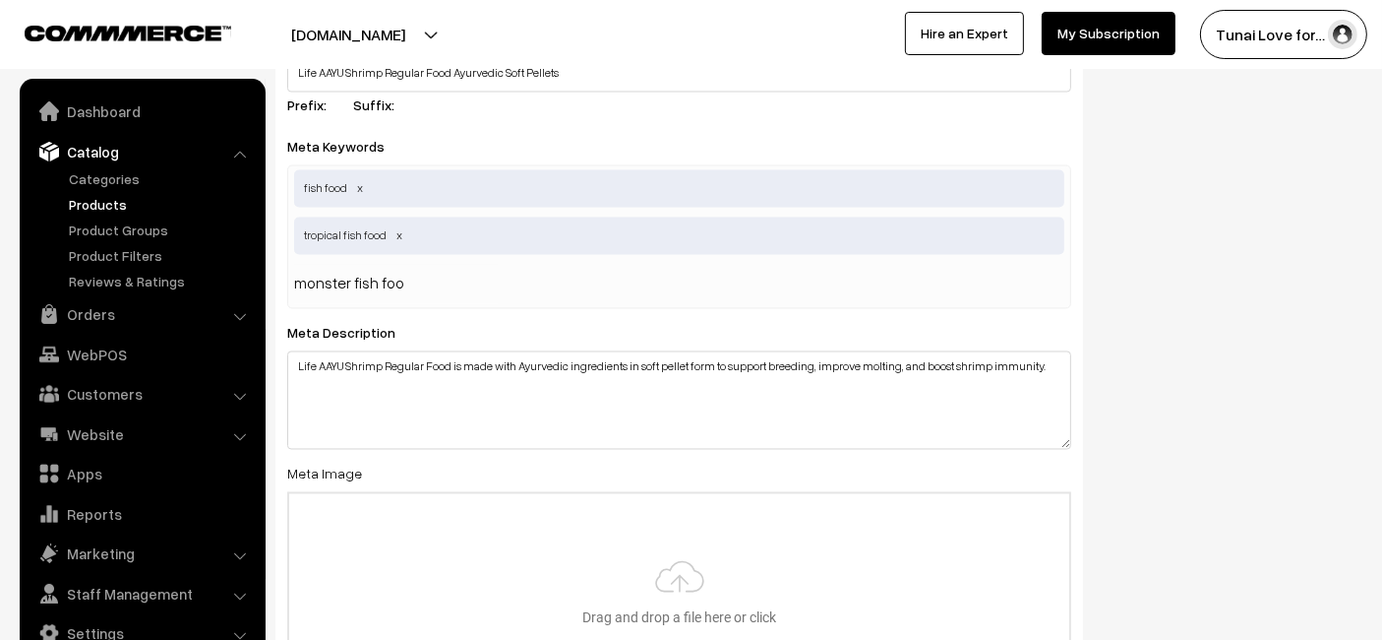
type input "monster fish food"
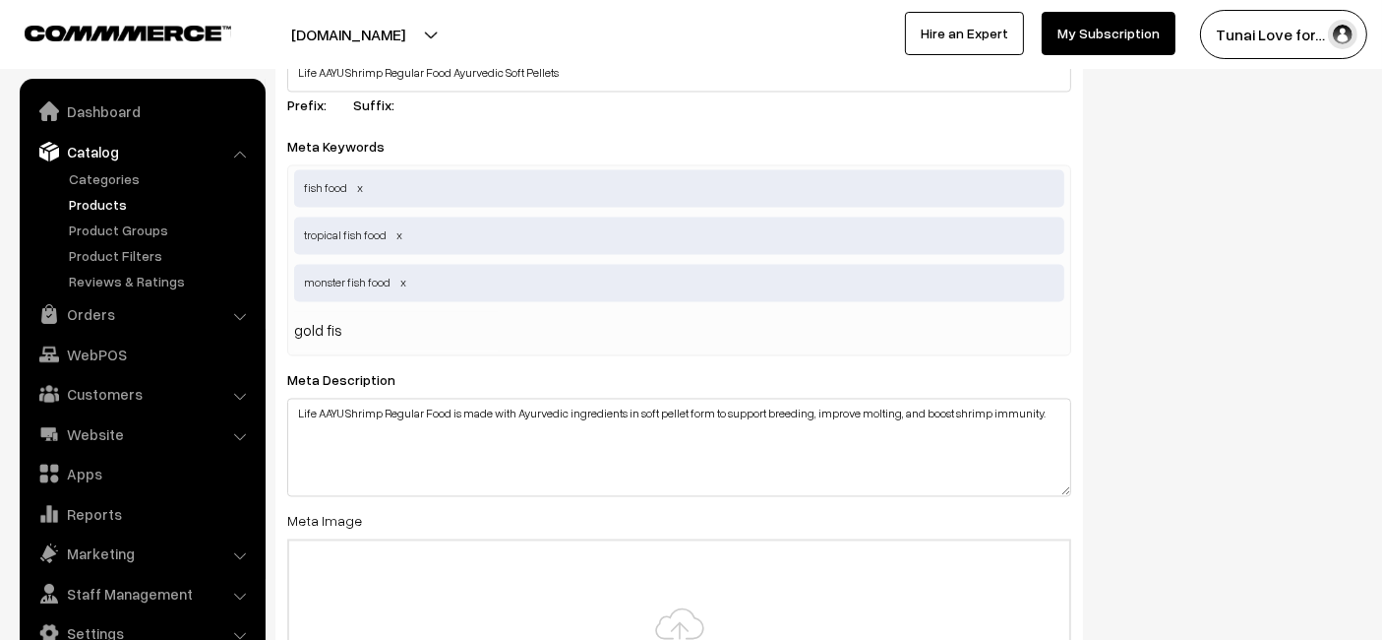
type input "gold fish"
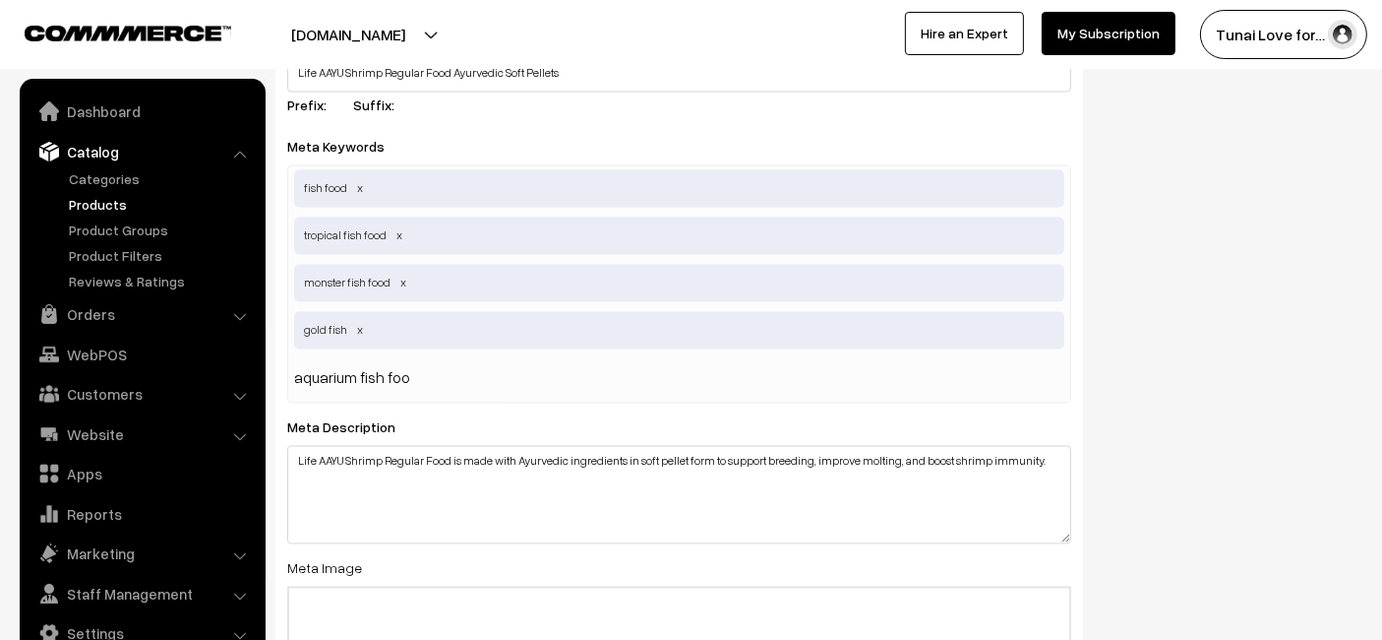
type input "aquarium fish food"
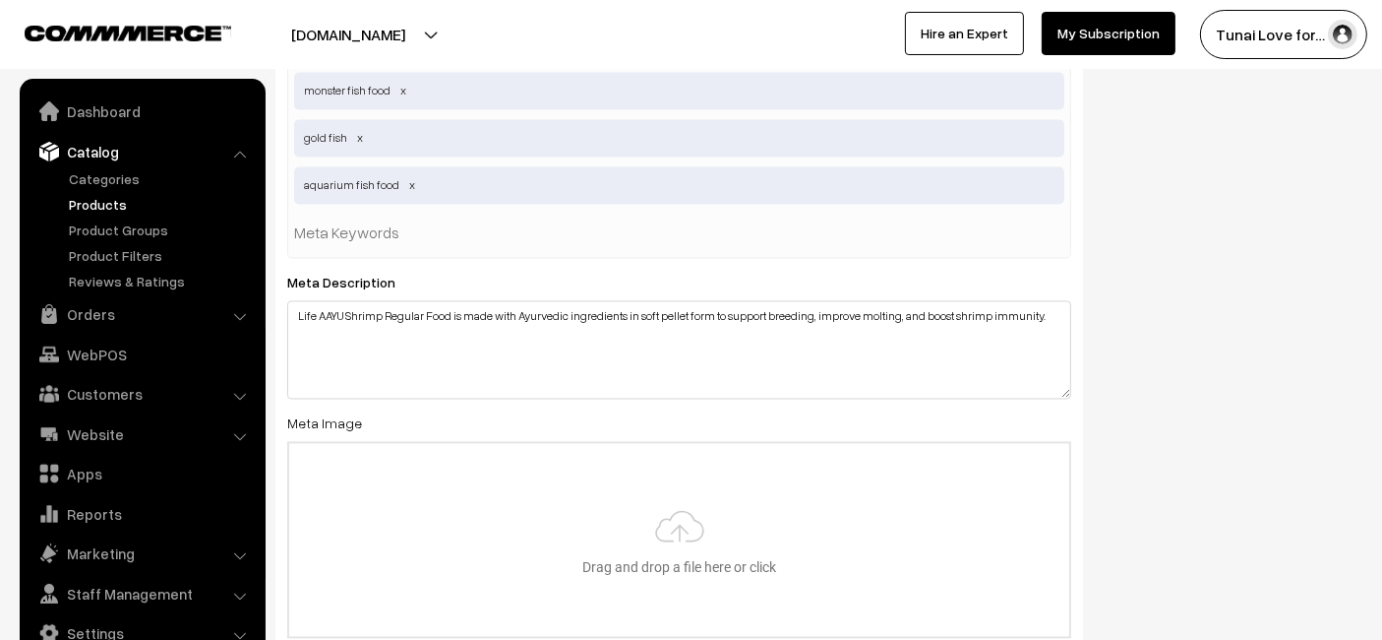
scroll to position [3935, 0]
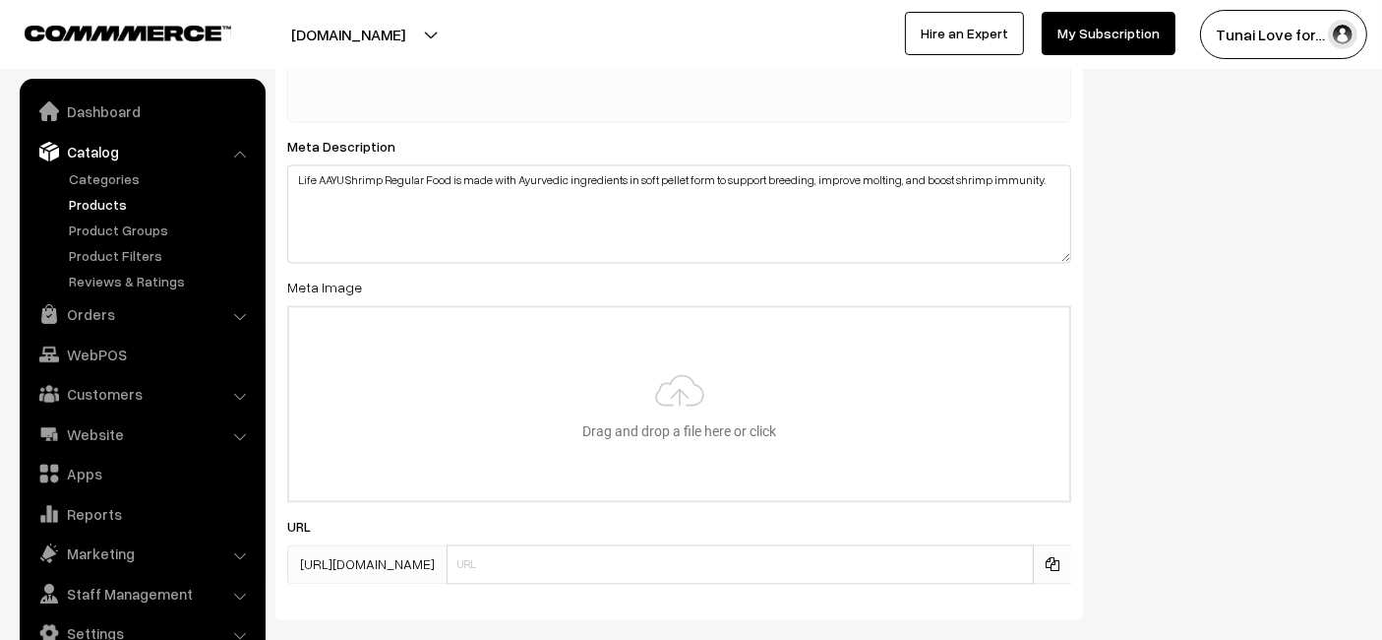
type input "C:\fakepath\life-aayu-shrimp-regular-food-ayurvedic-soft-pellets.jpg.jpg"
